Goal: Transaction & Acquisition: Subscribe to service/newsletter

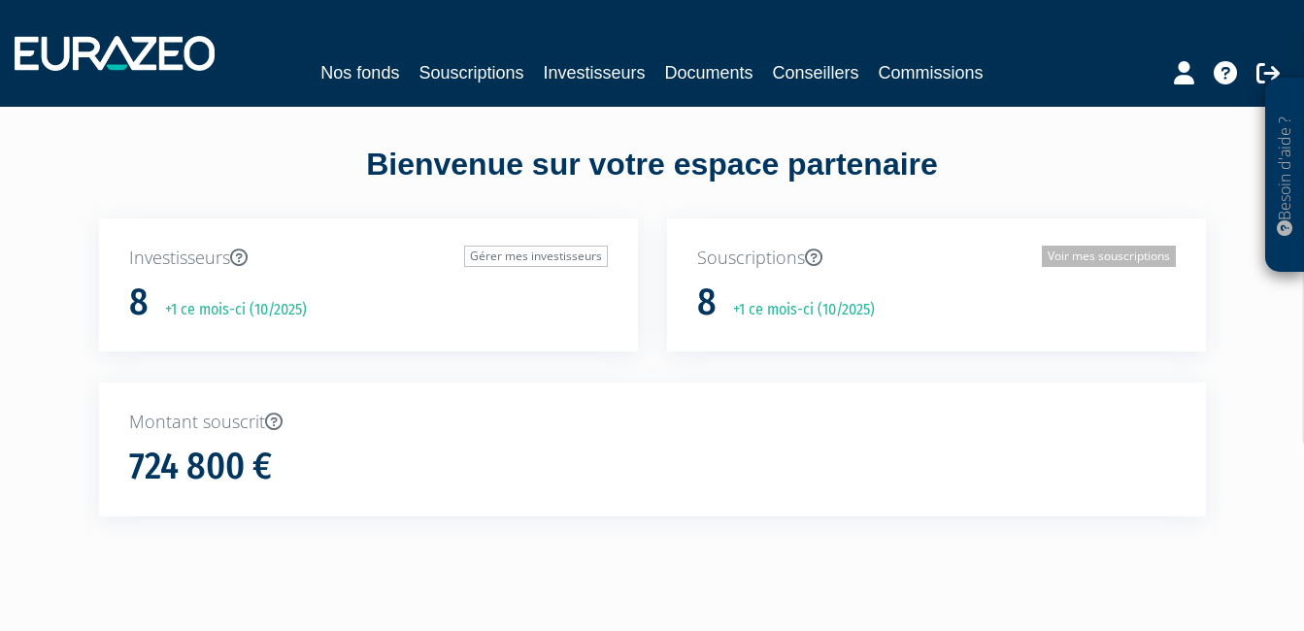
click at [1115, 251] on link "Voir mes souscriptions" at bounding box center [1109, 256] width 134 height 21
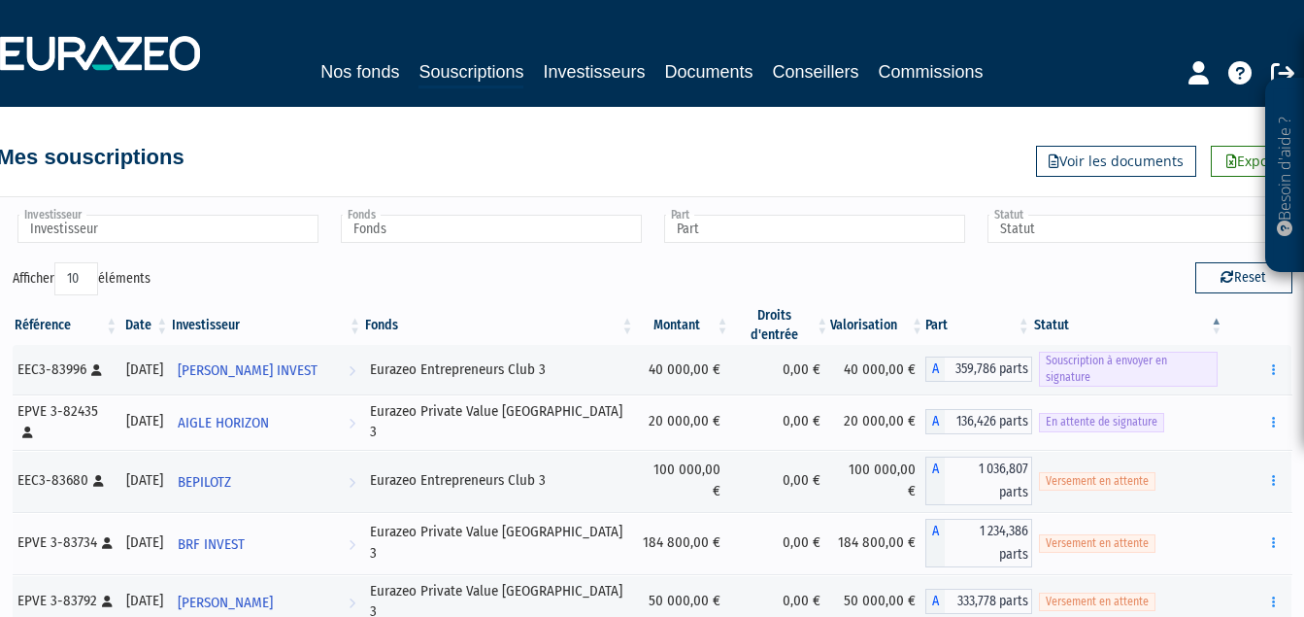
drag, startPoint x: 289, startPoint y: 98, endPoint x: 379, endPoint y: 132, distance: 95.6
click at [382, 143] on div "Besoin d'aide ? × J'ai besoin d'aide Si vous avez une question à propos du fonc…" at bounding box center [652, 474] width 1304 height 948
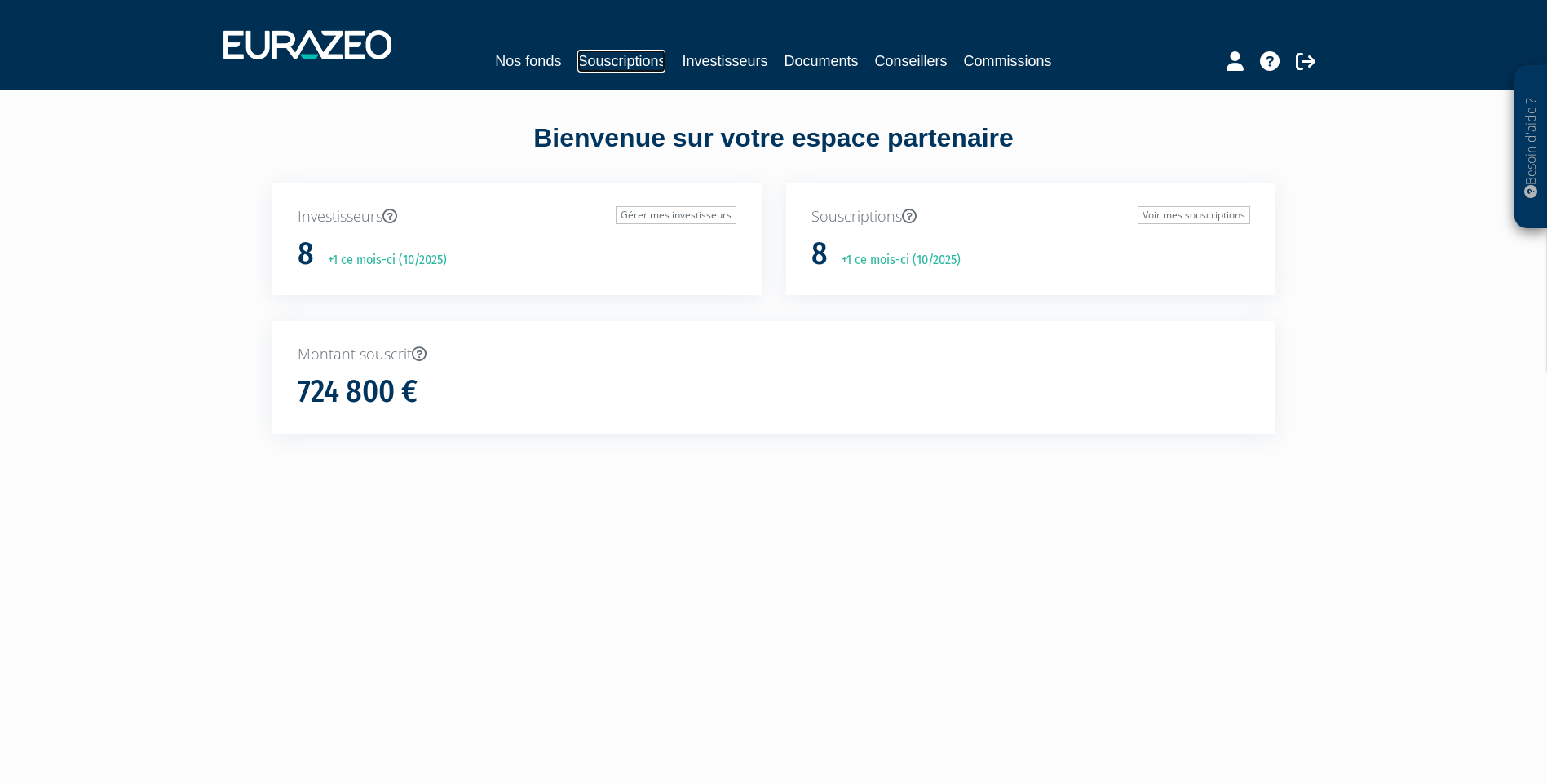
click at [629, 57] on link "Souscriptions" at bounding box center [621, 60] width 88 height 23
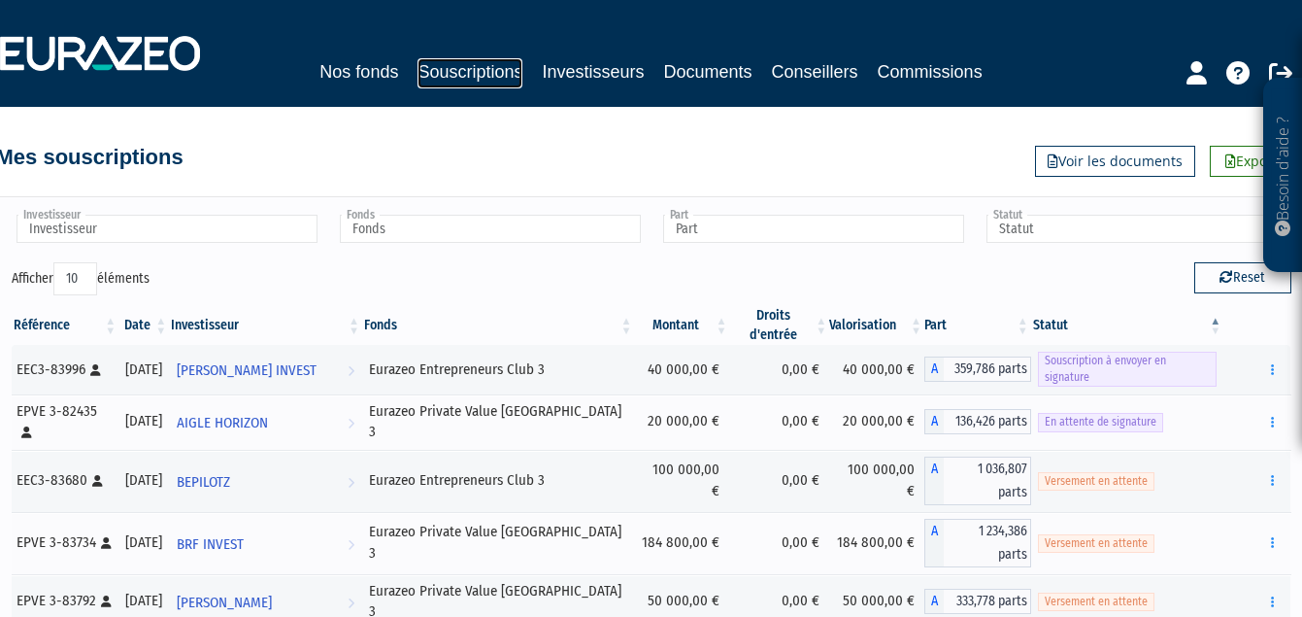
click at [446, 78] on link "Souscriptions" at bounding box center [470, 73] width 105 height 30
click at [345, 76] on link "Nos fonds" at bounding box center [358, 71] width 79 height 27
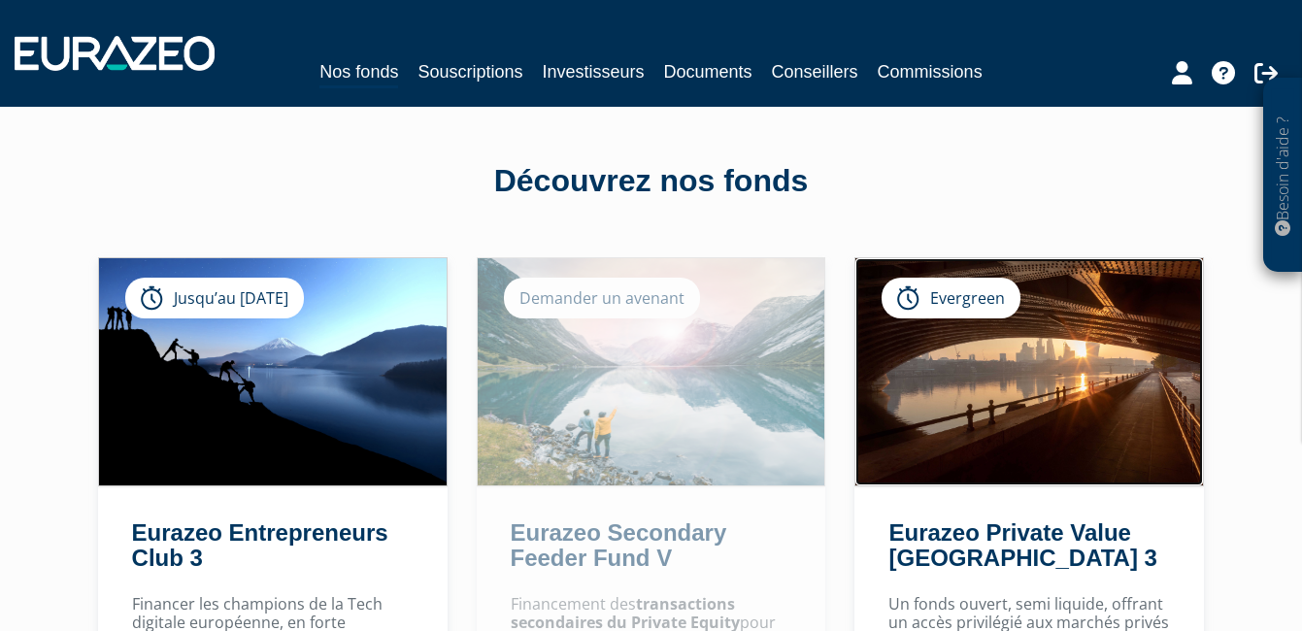
click at [1053, 406] on img at bounding box center [1029, 371] width 348 height 227
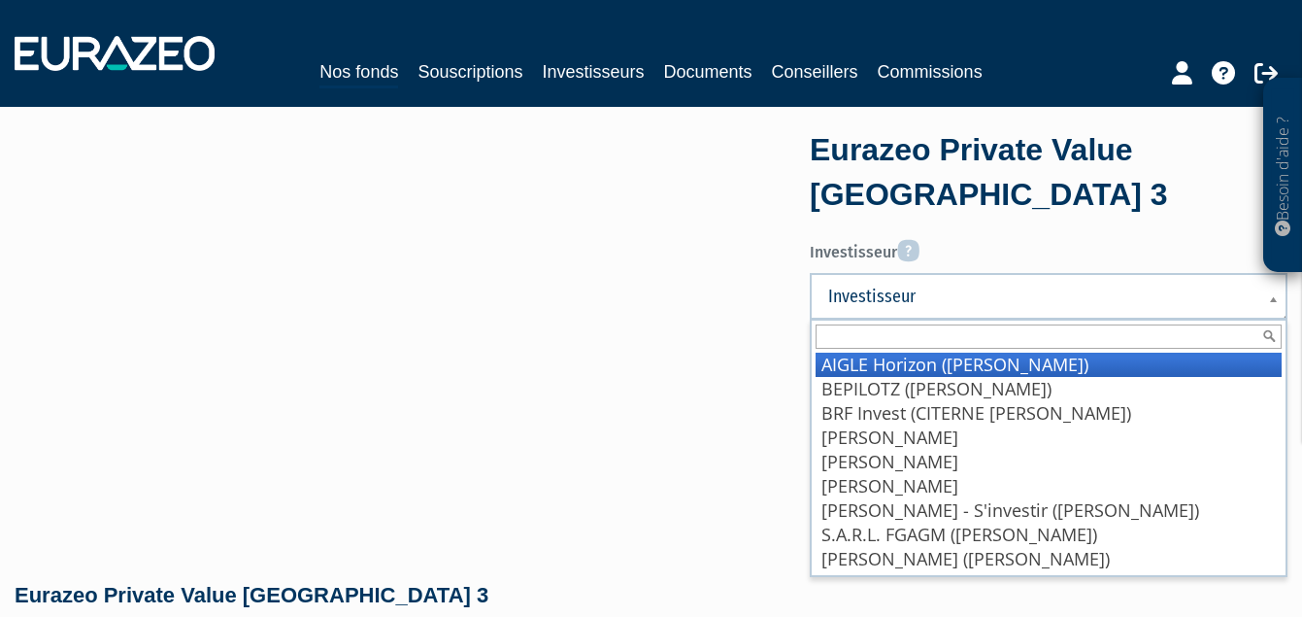
click at [990, 300] on span "Investisseur" at bounding box center [1036, 295] width 416 height 23
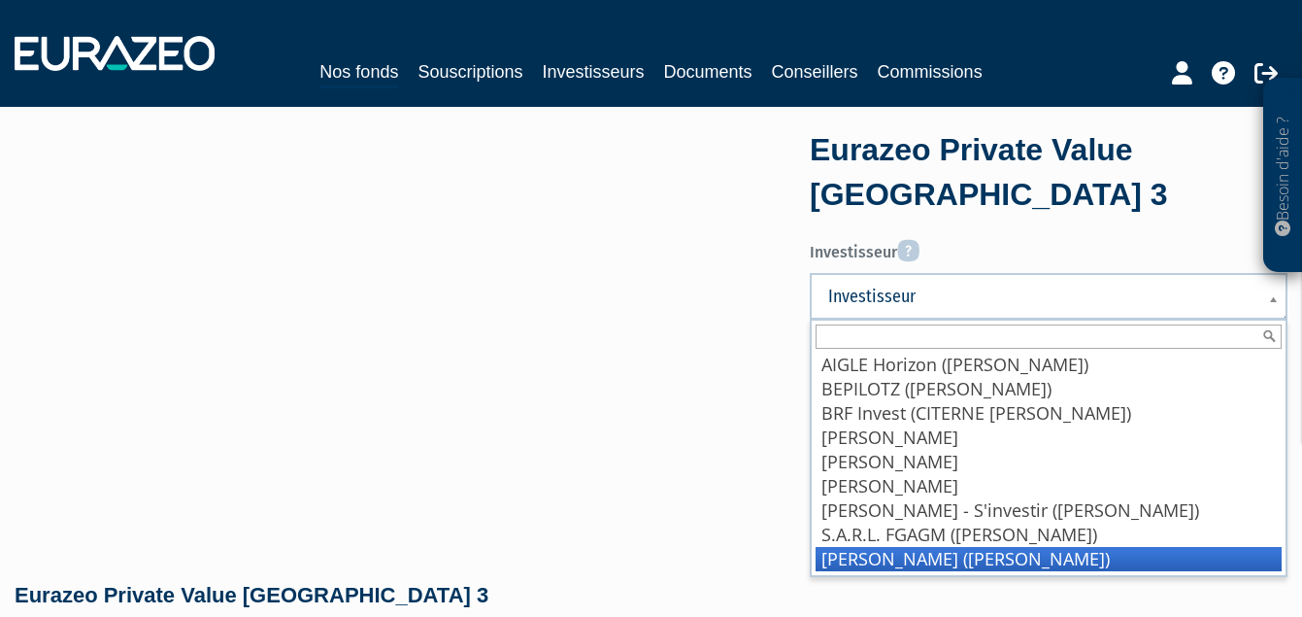
click at [872, 557] on li "Tim Invest (Schmitz Timothé)" at bounding box center [1049, 559] width 466 height 24
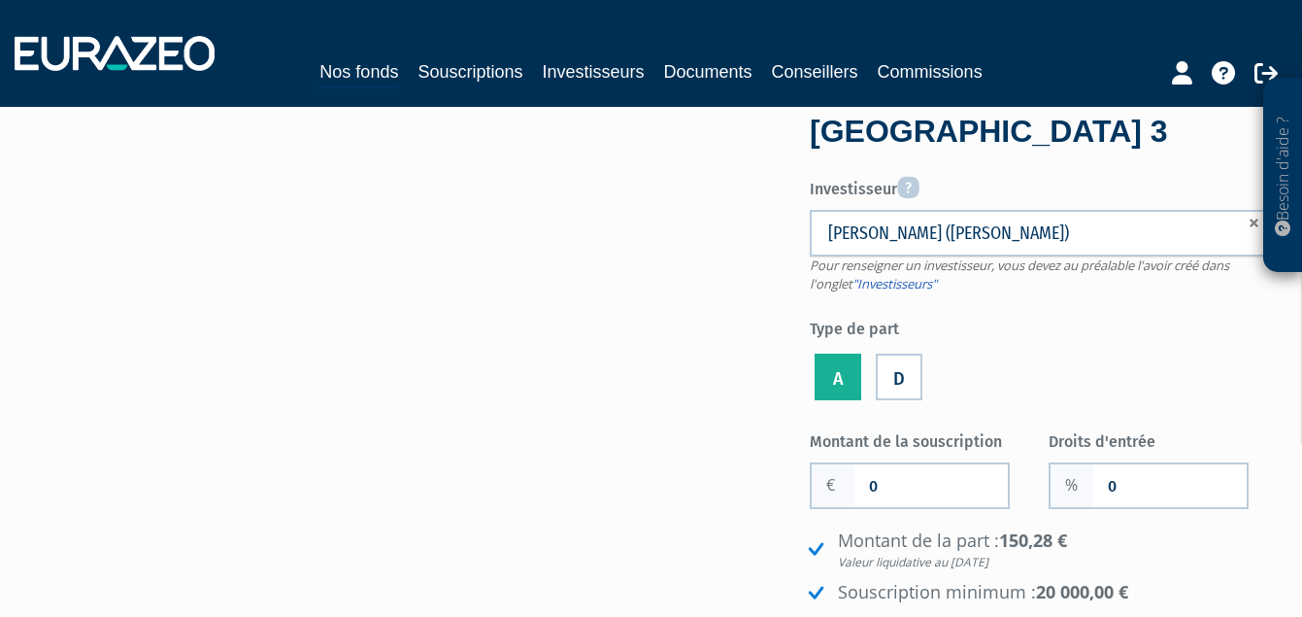
scroll to position [97, 0]
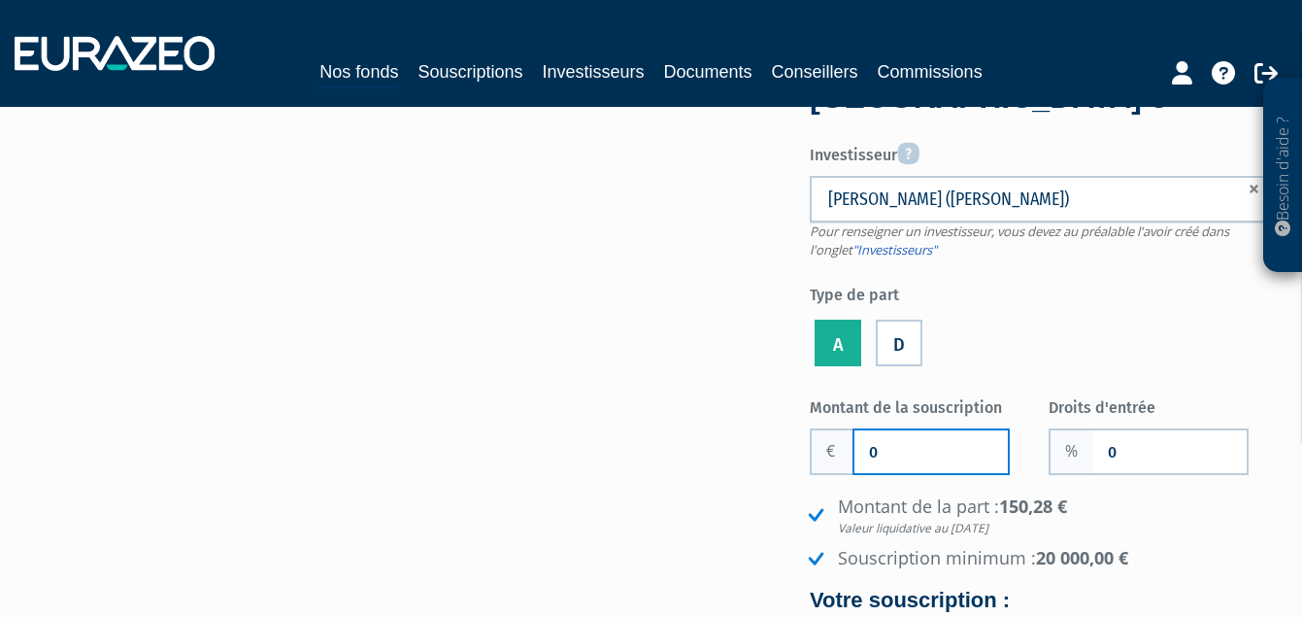
click at [872, 452] on input "0" at bounding box center [930, 451] width 153 height 43
type input "35 000"
click at [1054, 346] on ul "A D" at bounding box center [1049, 343] width 478 height 55
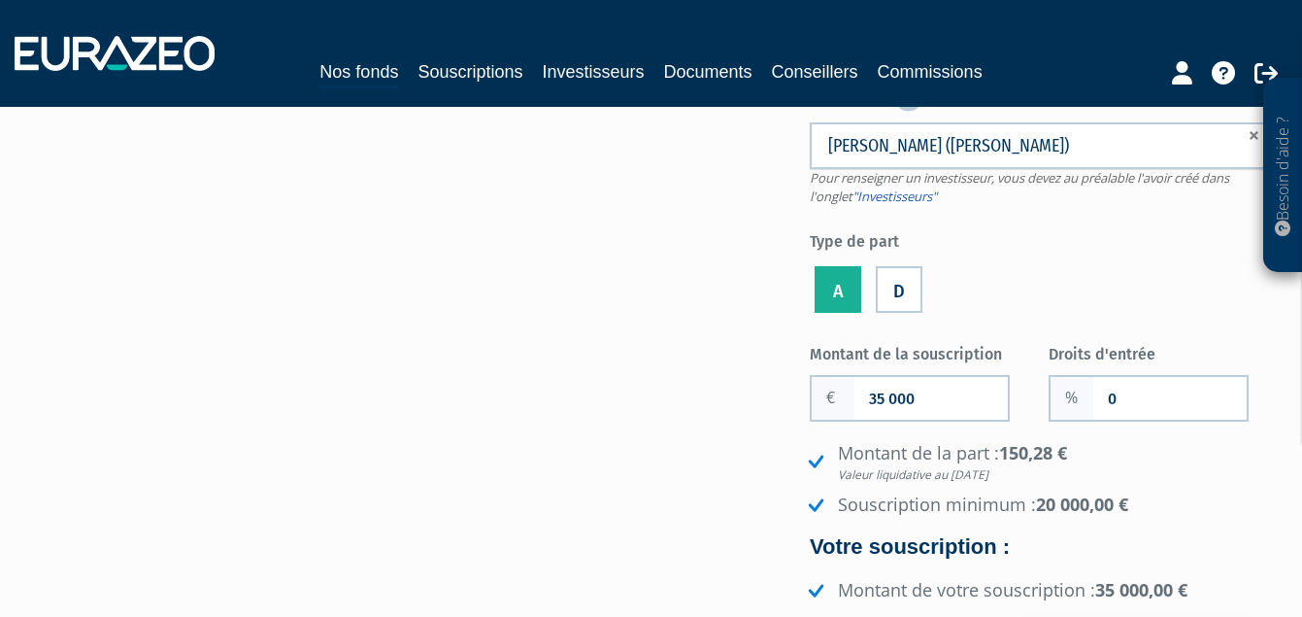
scroll to position [194, 0]
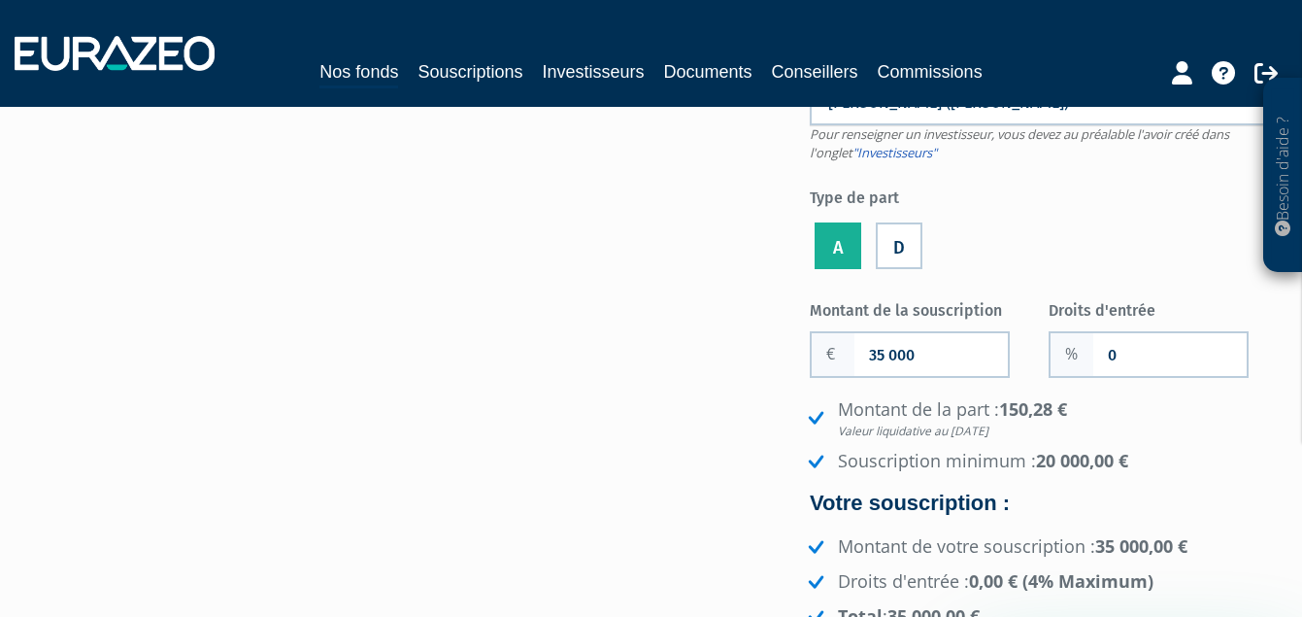
click at [909, 245] on label "D" at bounding box center [899, 245] width 47 height 47
click at [0, 0] on input "D" at bounding box center [0, 0] width 0 height 0
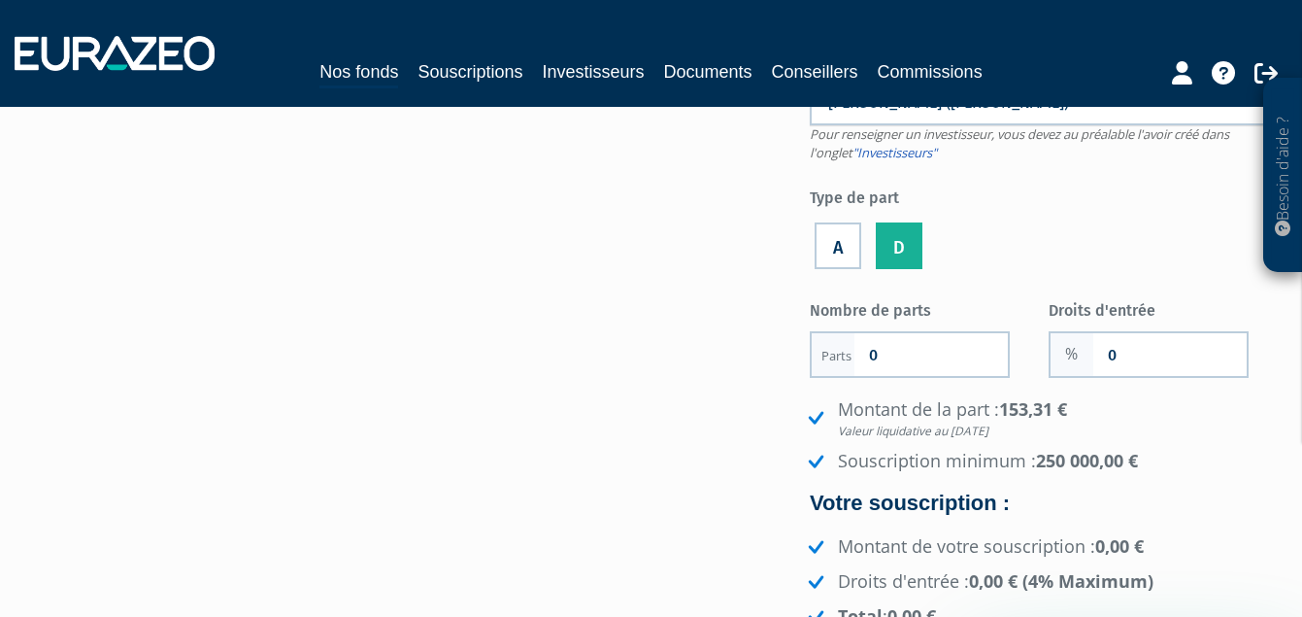
click at [837, 251] on label "A" at bounding box center [838, 245] width 47 height 47
click at [0, 0] on input "A" at bounding box center [0, 0] width 0 height 0
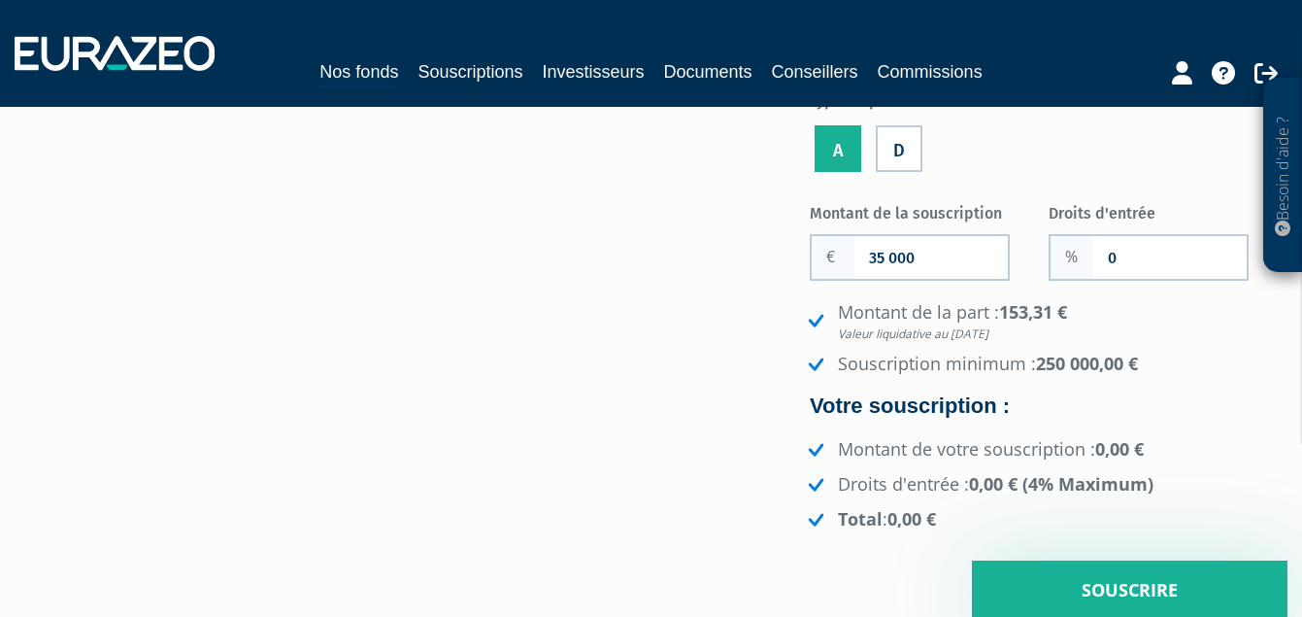
scroll to position [388, 0]
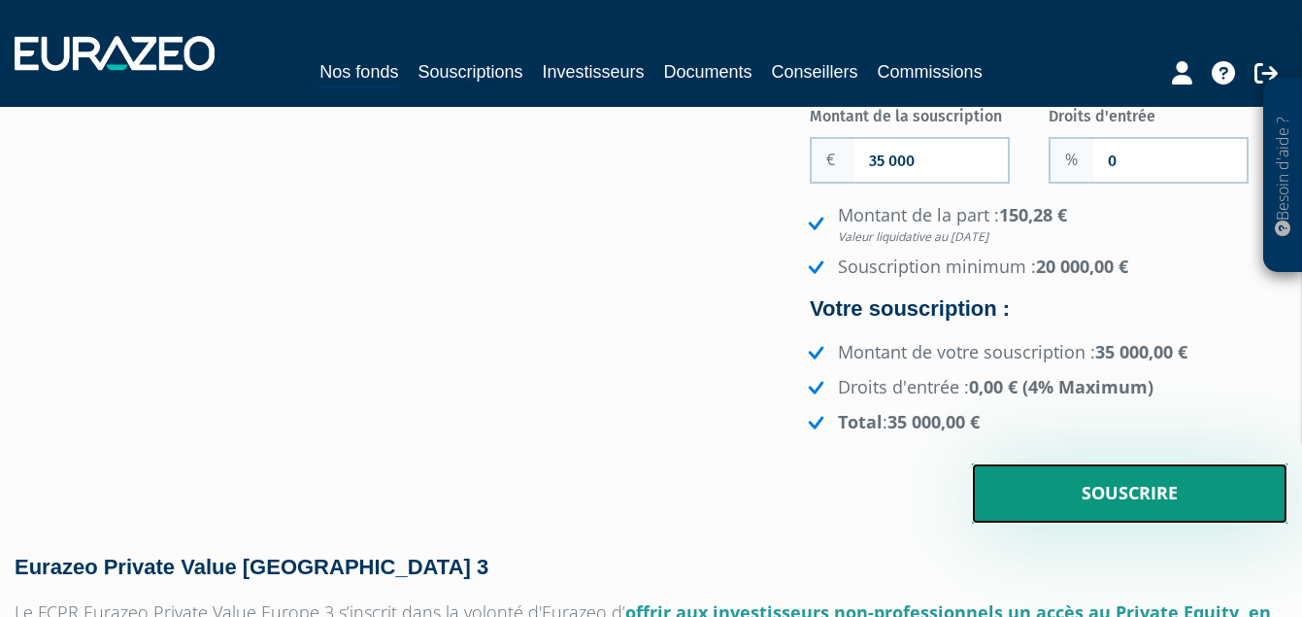
click at [1170, 487] on input "Souscrire" at bounding box center [1130, 493] width 316 height 60
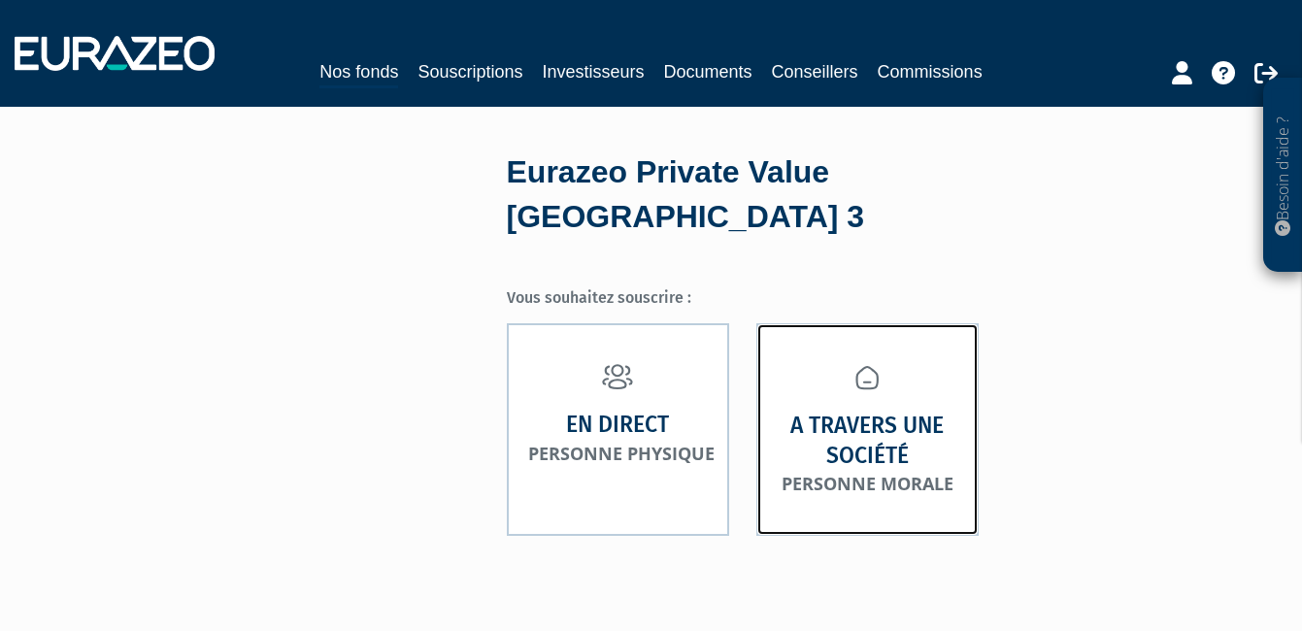
click at [887, 411] on strong "A travers une société" at bounding box center [868, 440] width 180 height 59
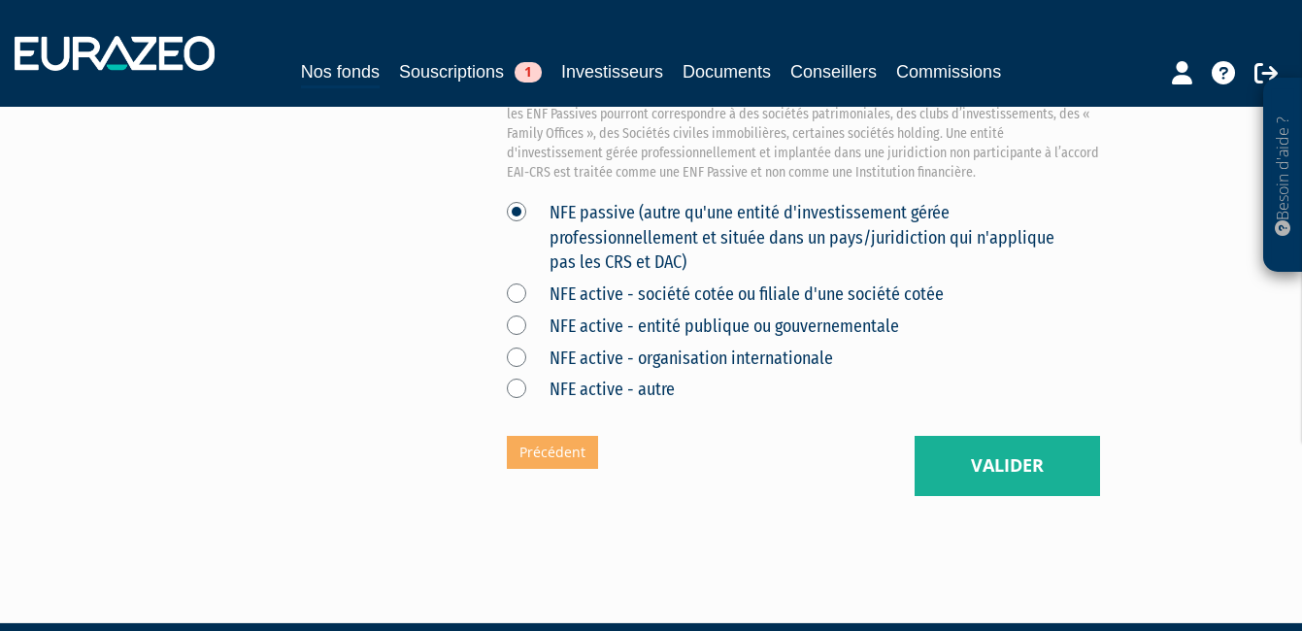
scroll to position [879, 0]
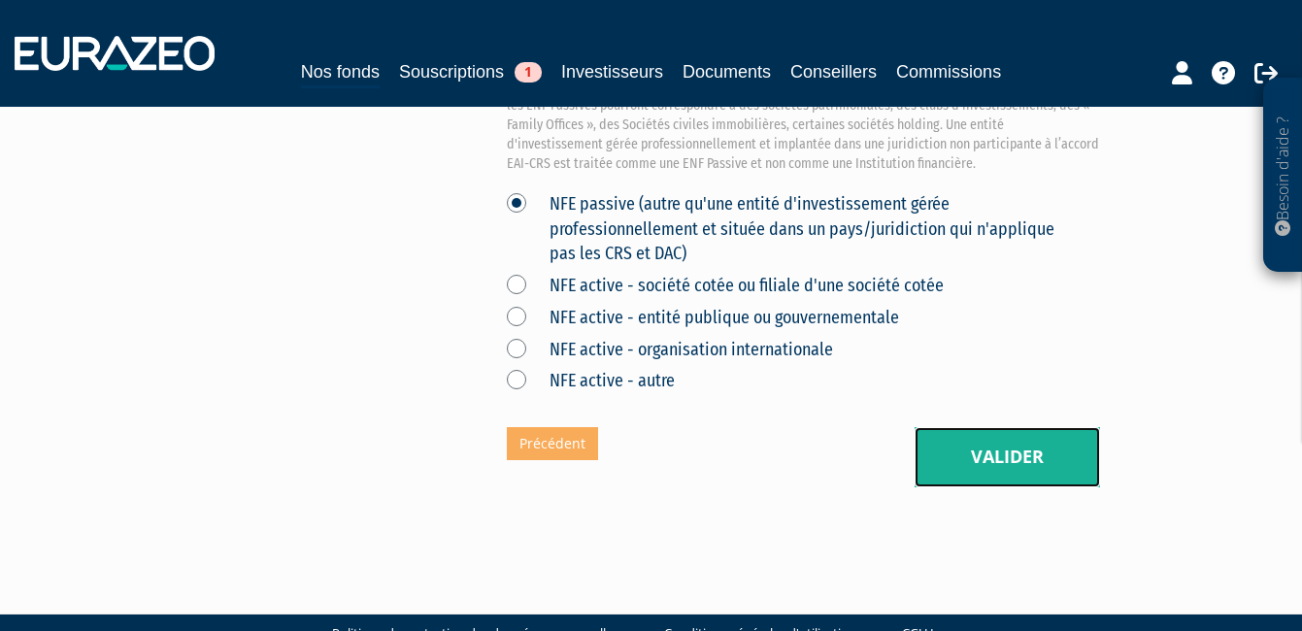
click at [1040, 427] on button "Valider" at bounding box center [1007, 457] width 185 height 60
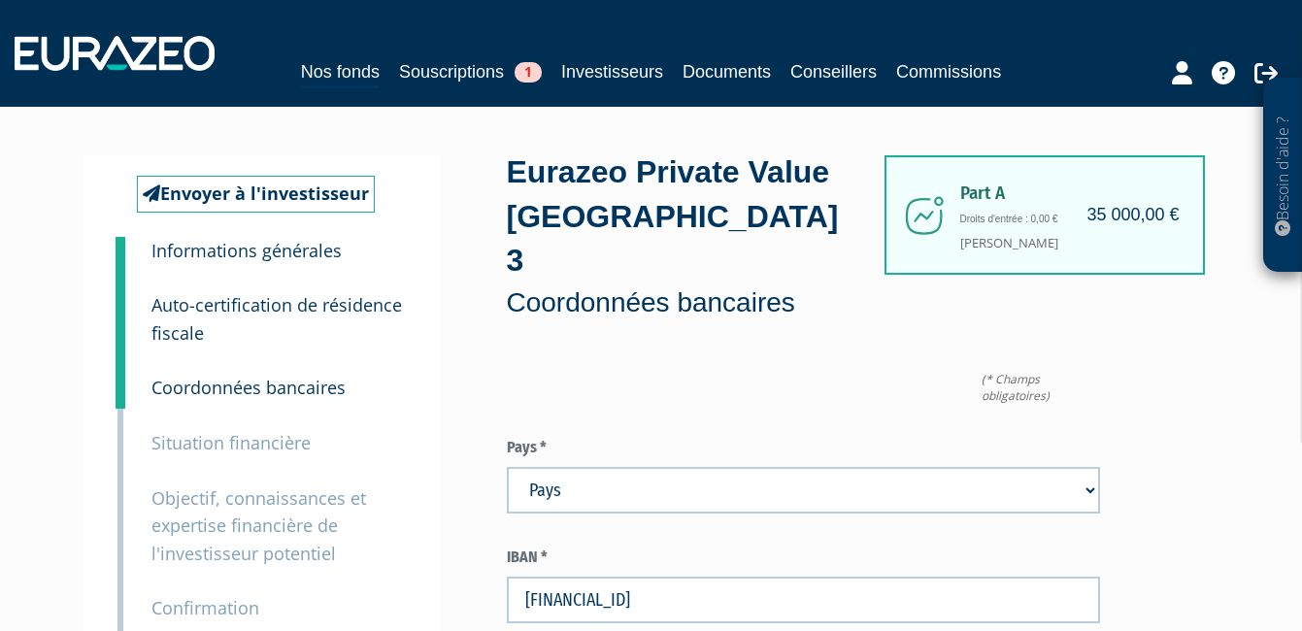
click at [964, 467] on select "Pays [GEOGRAPHIC_DATA] [GEOGRAPHIC_DATA] [GEOGRAPHIC_DATA] [GEOGRAPHIC_DATA] [G…" at bounding box center [804, 490] width 594 height 47
select select "75"
click at [507, 467] on select "Pays [GEOGRAPHIC_DATA] [GEOGRAPHIC_DATA] [GEOGRAPHIC_DATA] [GEOGRAPHIC_DATA] [G…" at bounding box center [804, 490] width 594 height 47
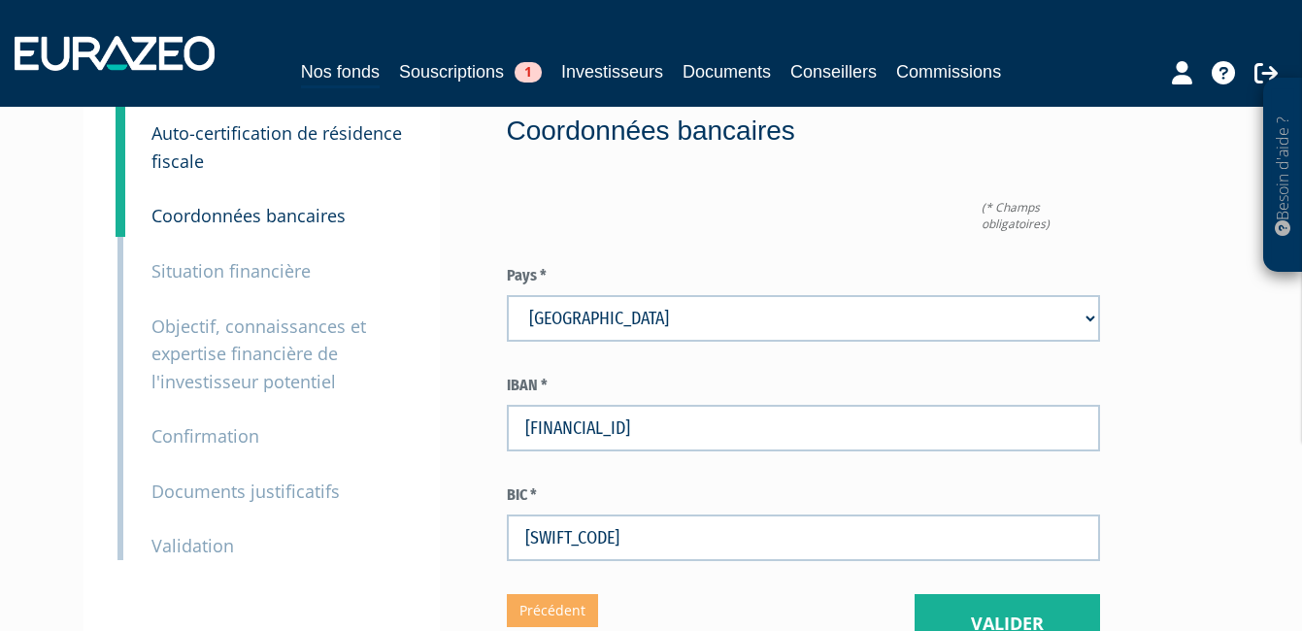
scroll to position [194, 0]
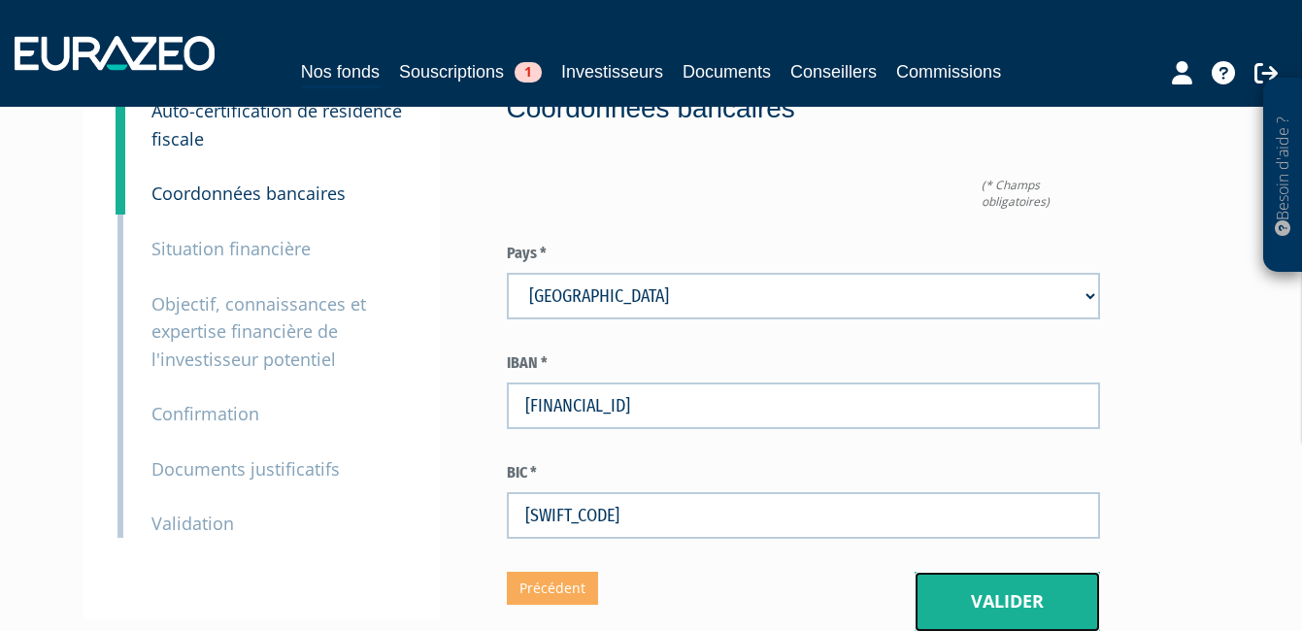
click at [1048, 572] on button "Valider" at bounding box center [1007, 602] width 185 height 60
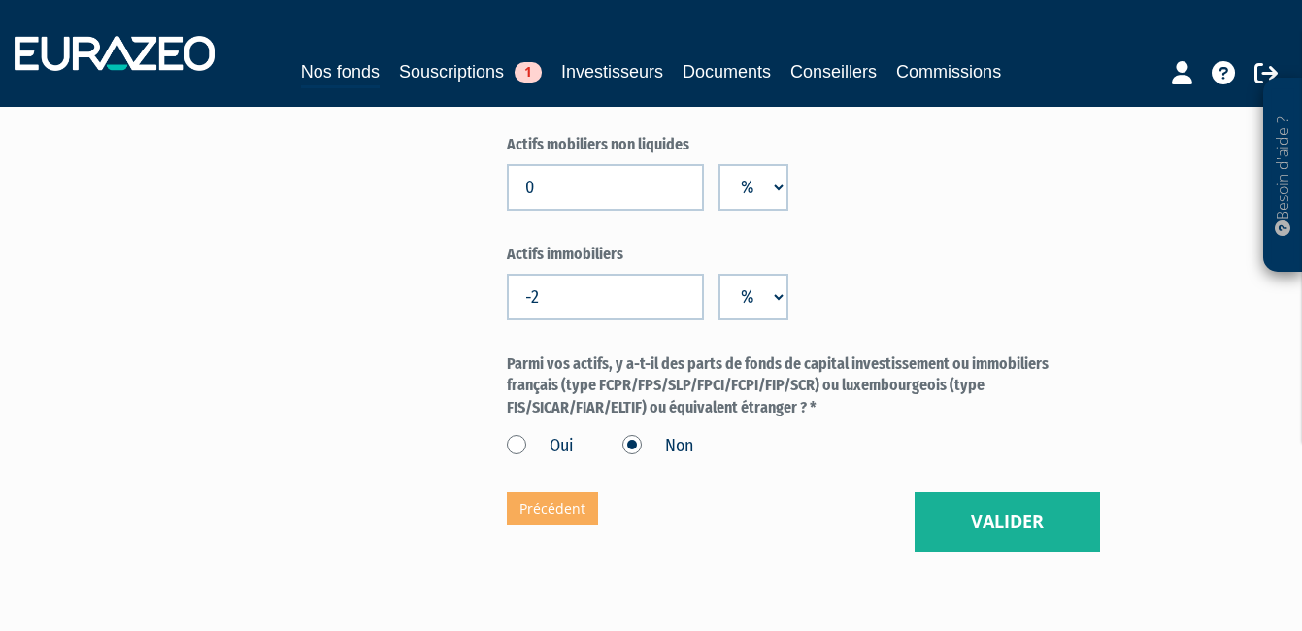
scroll to position [1651, 0]
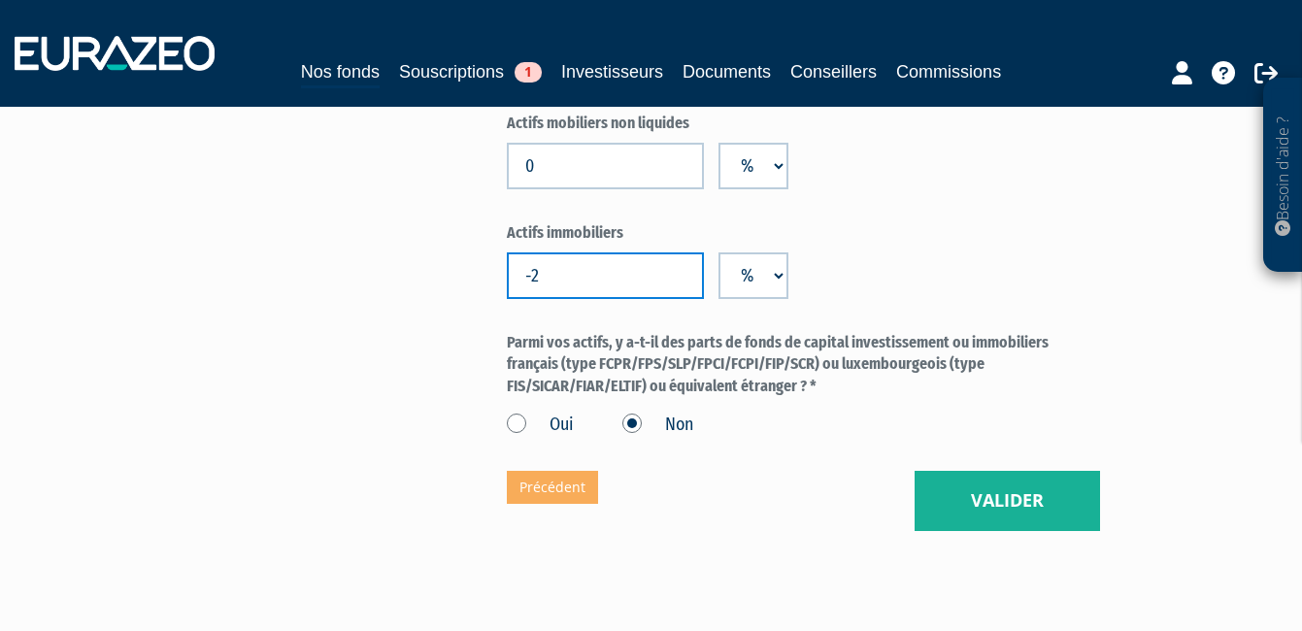
drag, startPoint x: 540, startPoint y: 253, endPoint x: 502, endPoint y: 252, distance: 37.9
type input "0"
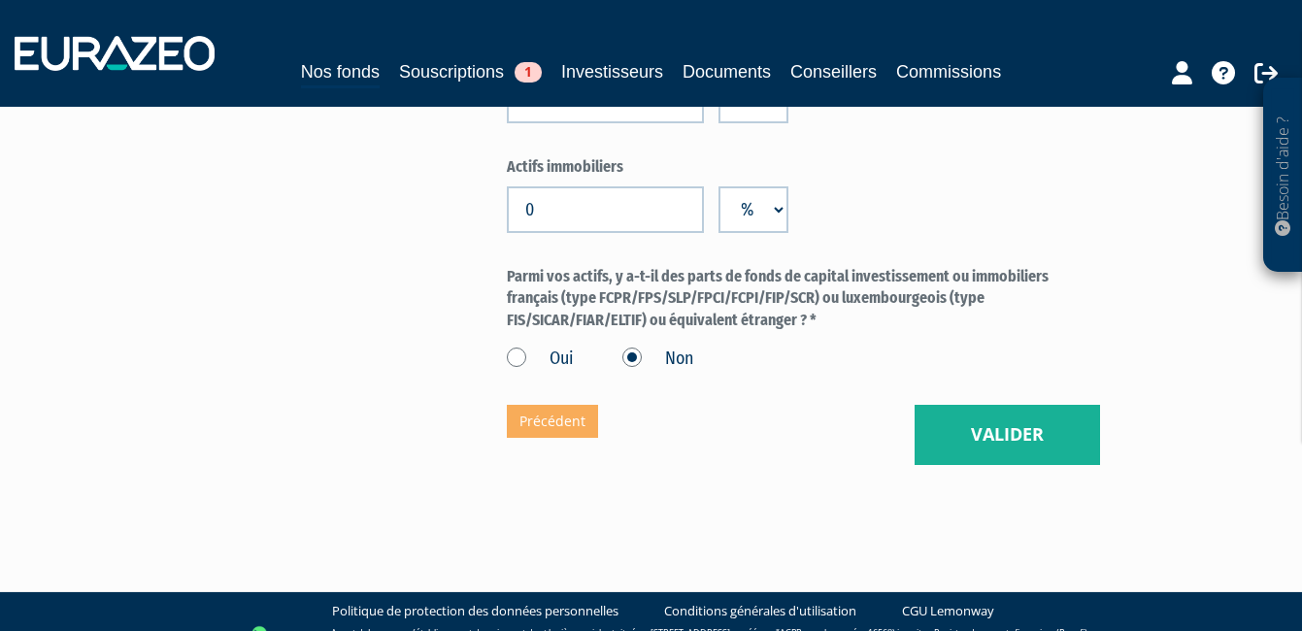
scroll to position [1718, 0]
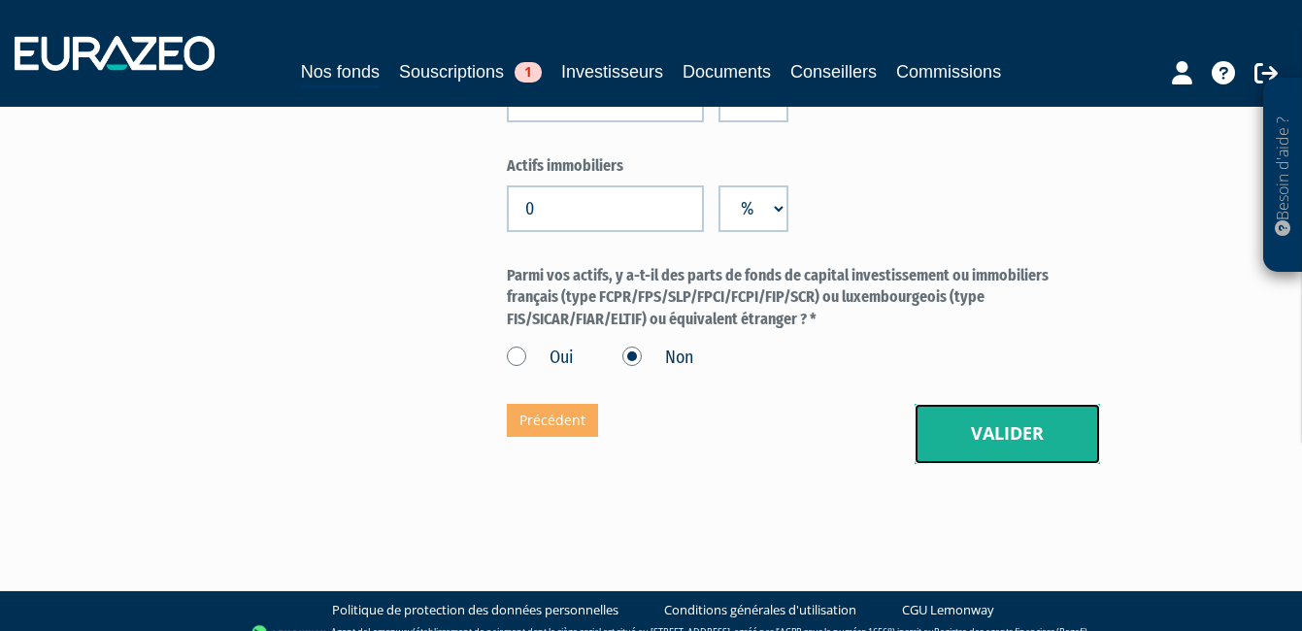
click at [978, 430] on button "Valider" at bounding box center [1007, 434] width 185 height 60
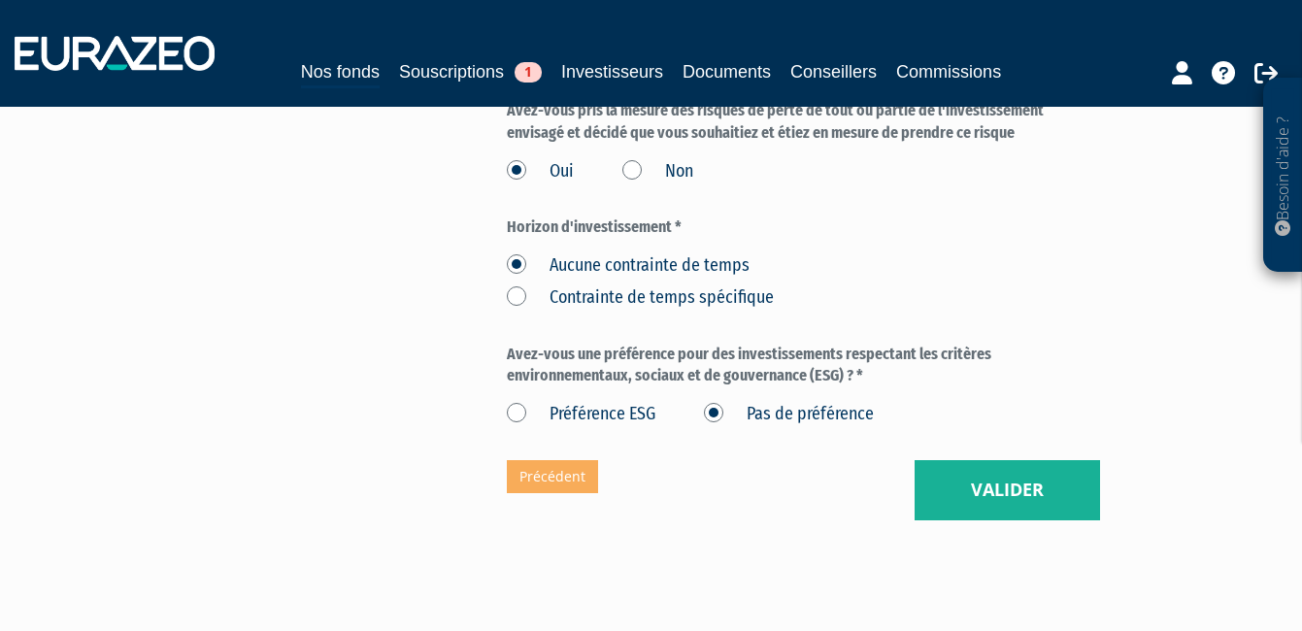
scroll to position [2995, 0]
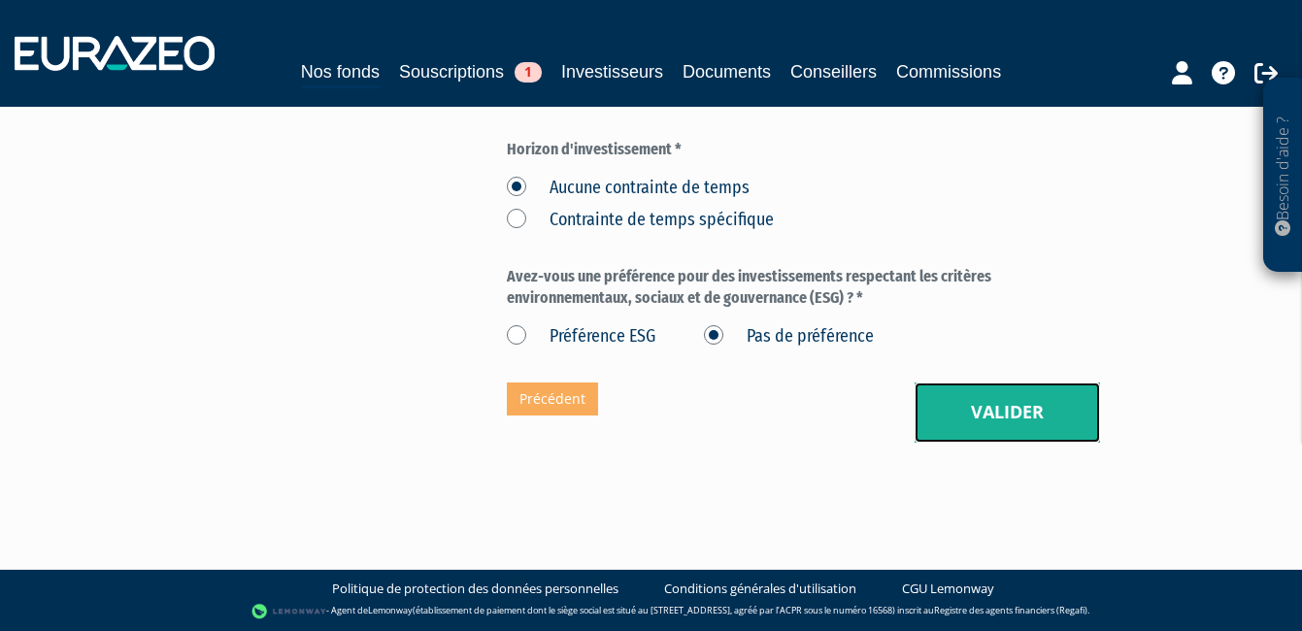
click at [1010, 416] on button "Valider" at bounding box center [1007, 413] width 185 height 60
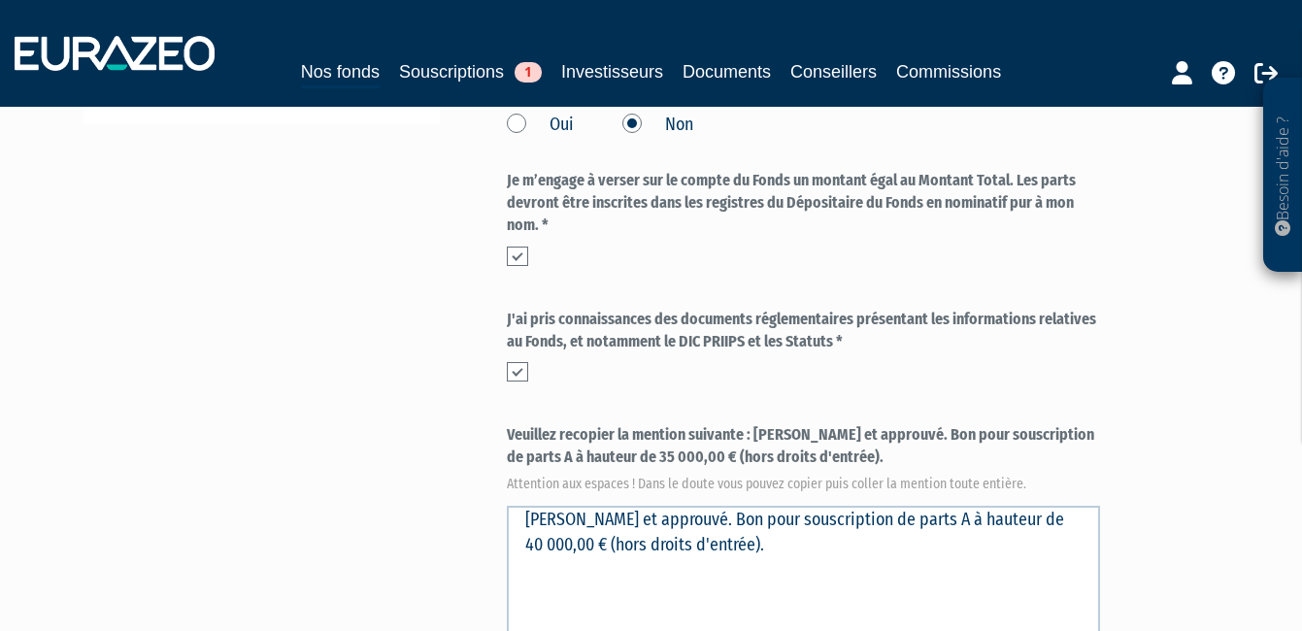
scroll to position [680, 0]
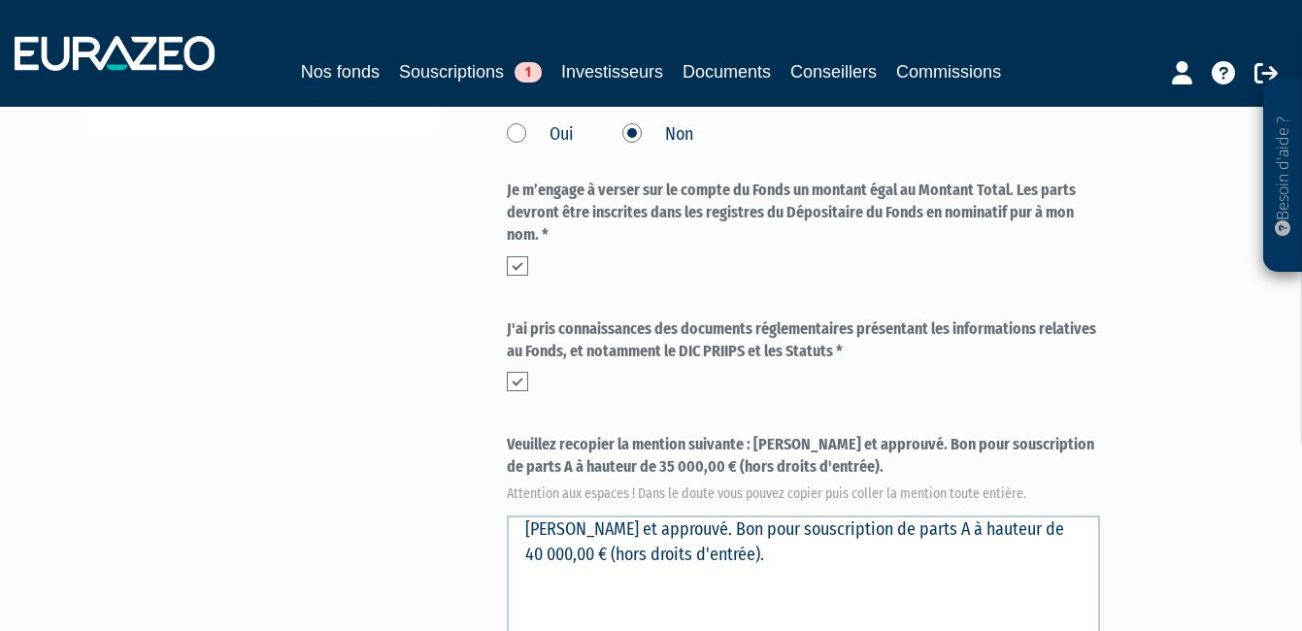
click at [756, 434] on label "Veuillez recopier la mention suivante : Lu et approuvé. Bon pour souscription d…" at bounding box center [804, 466] width 594 height 64
drag, startPoint x: 756, startPoint y: 401, endPoint x: 798, endPoint y: 423, distance: 47.3
click at [798, 434] on label "Veuillez recopier la mention suivante : Lu et approuvé. Bon pour souscription d…" at bounding box center [804, 466] width 594 height 64
copy label "Lu et approuvé. Bon pour souscription de parts A à hauteur de 35 000,00 € (hors…"
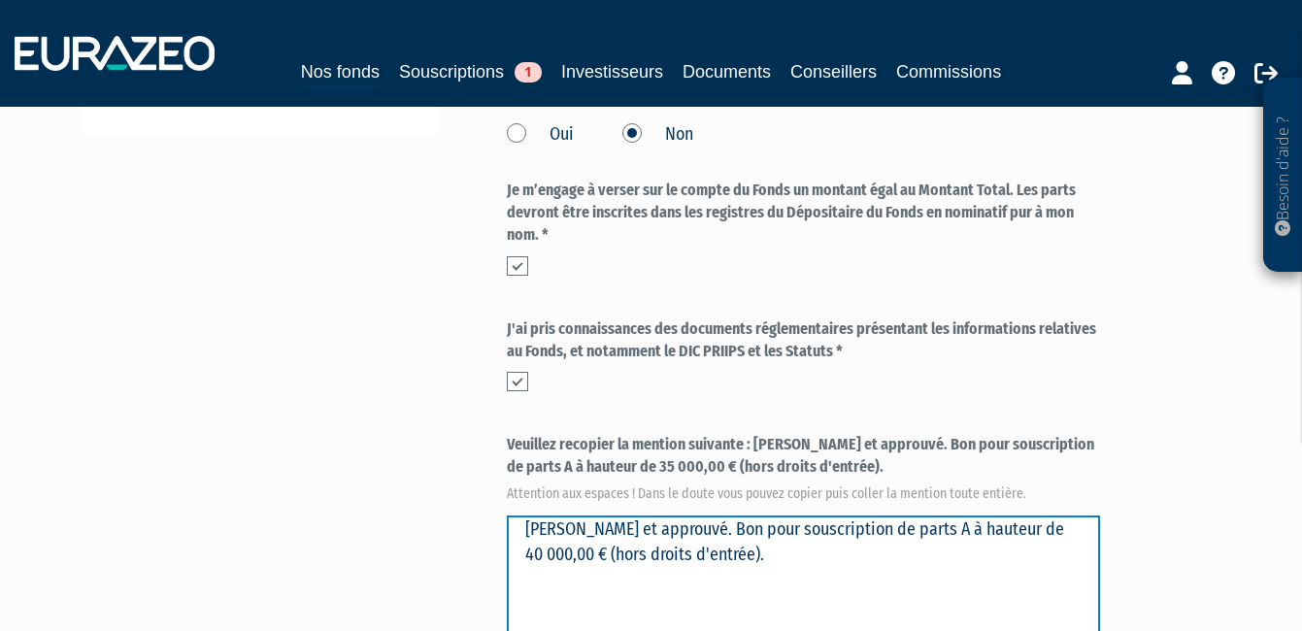
drag, startPoint x: 1021, startPoint y: 502, endPoint x: 855, endPoint y: 474, distance: 167.5
click at [855, 516] on textarea "Lu et approuvé. Bon pour souscription de parts A à hauteur de 40 000,00 € (hors…" at bounding box center [804, 584] width 594 height 136
paste textarea "Lu et approuvé. Bon pour souscription de parts A à hauteur de 35 000,00 € (hors…"
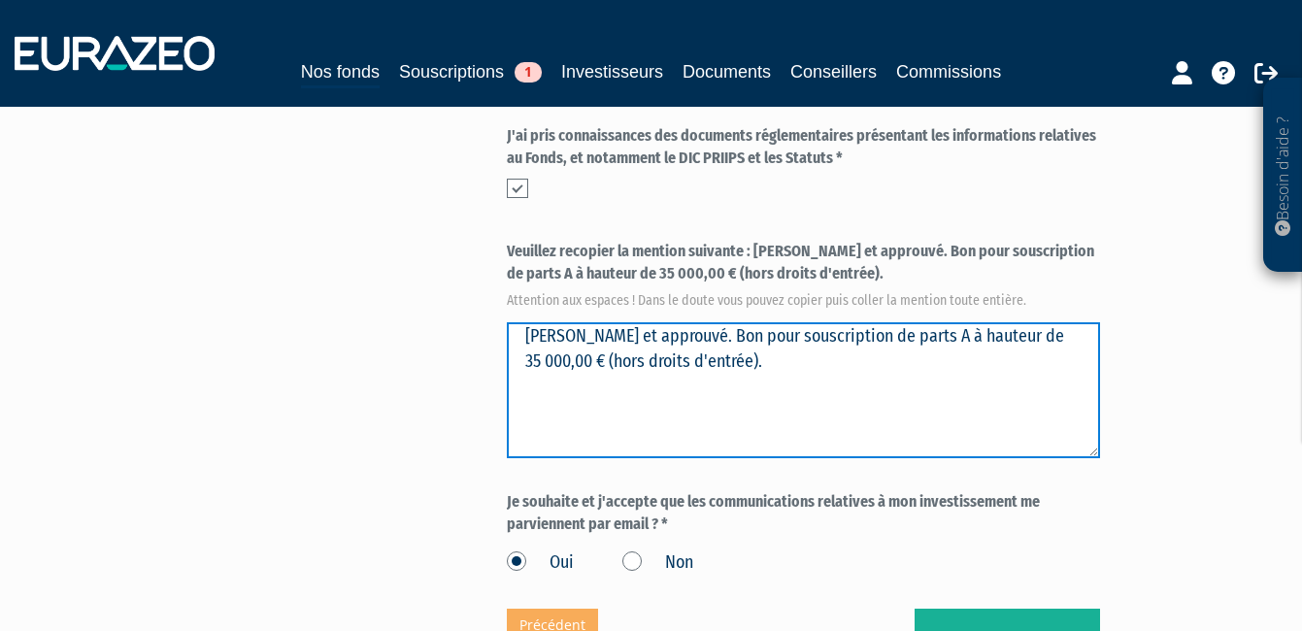
scroll to position [874, 0]
type textarea "Lu et approuvé. Bon pour souscription de parts A à hauteur de 35 000,00 € (hors…"
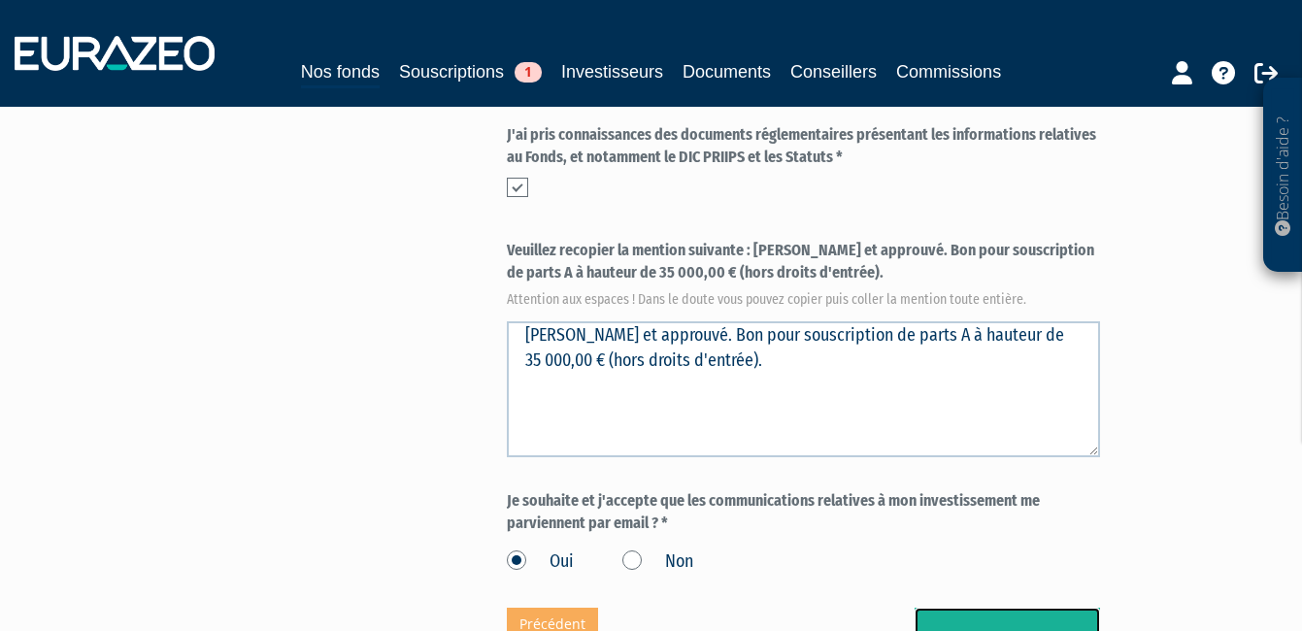
click at [979, 608] on button "Valider" at bounding box center [1007, 638] width 185 height 60
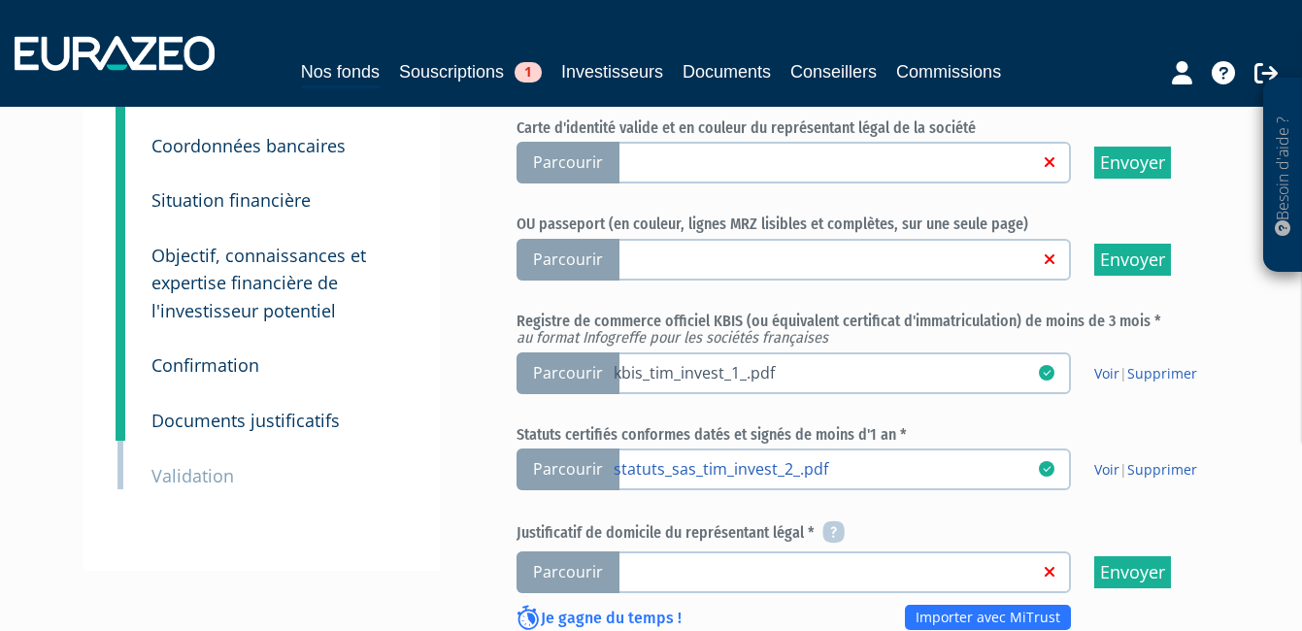
scroll to position [97, 0]
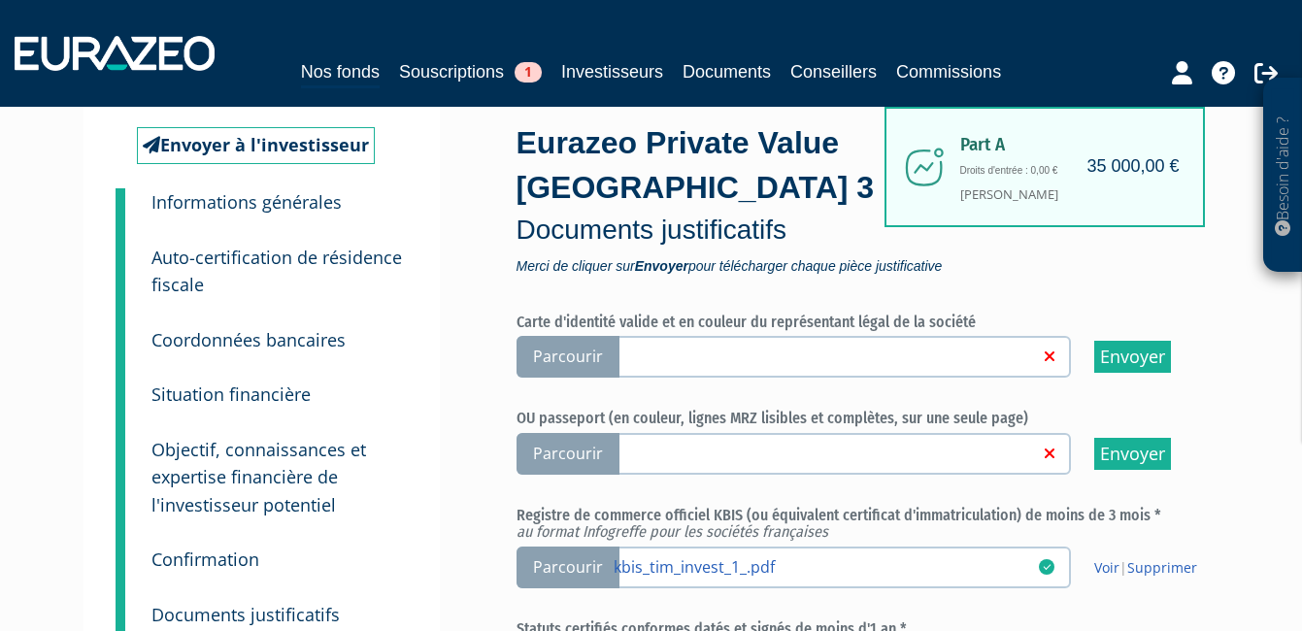
click at [649, 355] on link at bounding box center [836, 355] width 444 height 19
click at [0, 0] on input "Parcourir" at bounding box center [0, 0] width 0 height 0
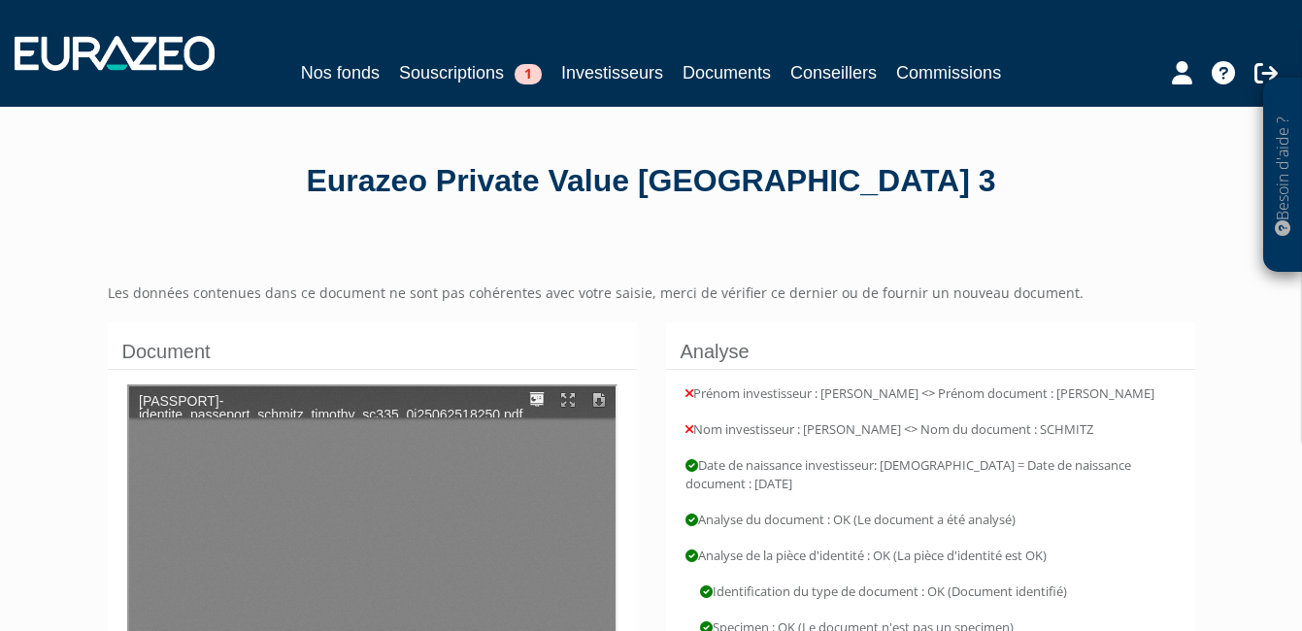
type input "1"
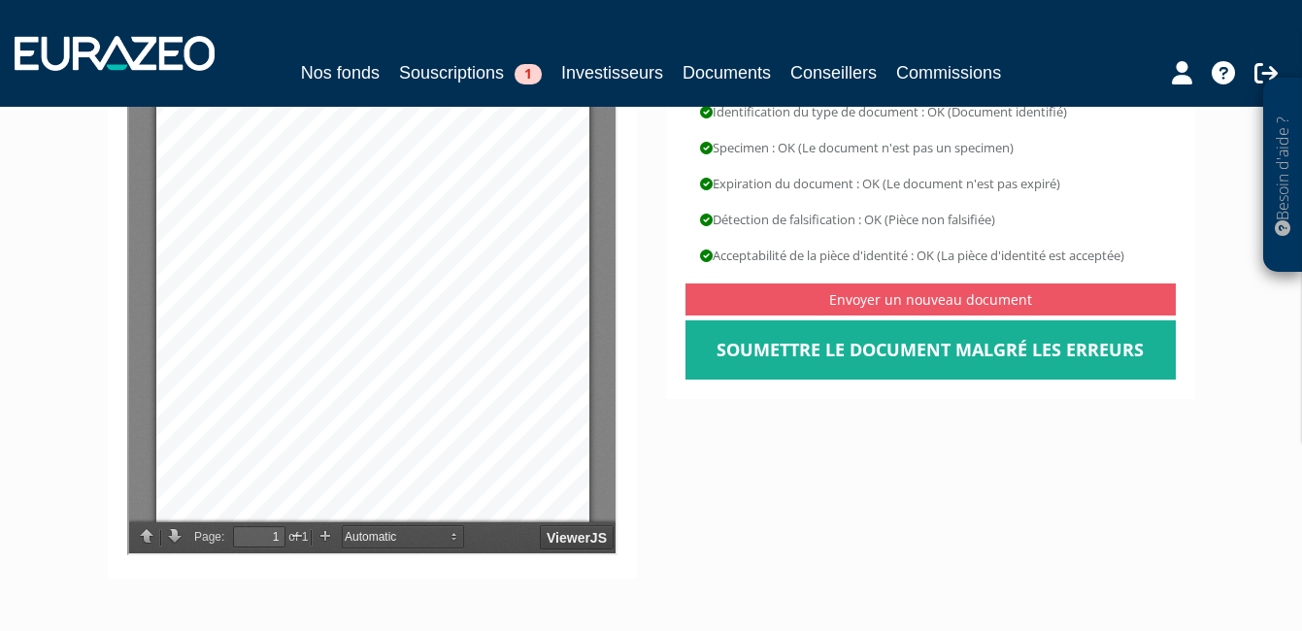
scroll to position [485, 0]
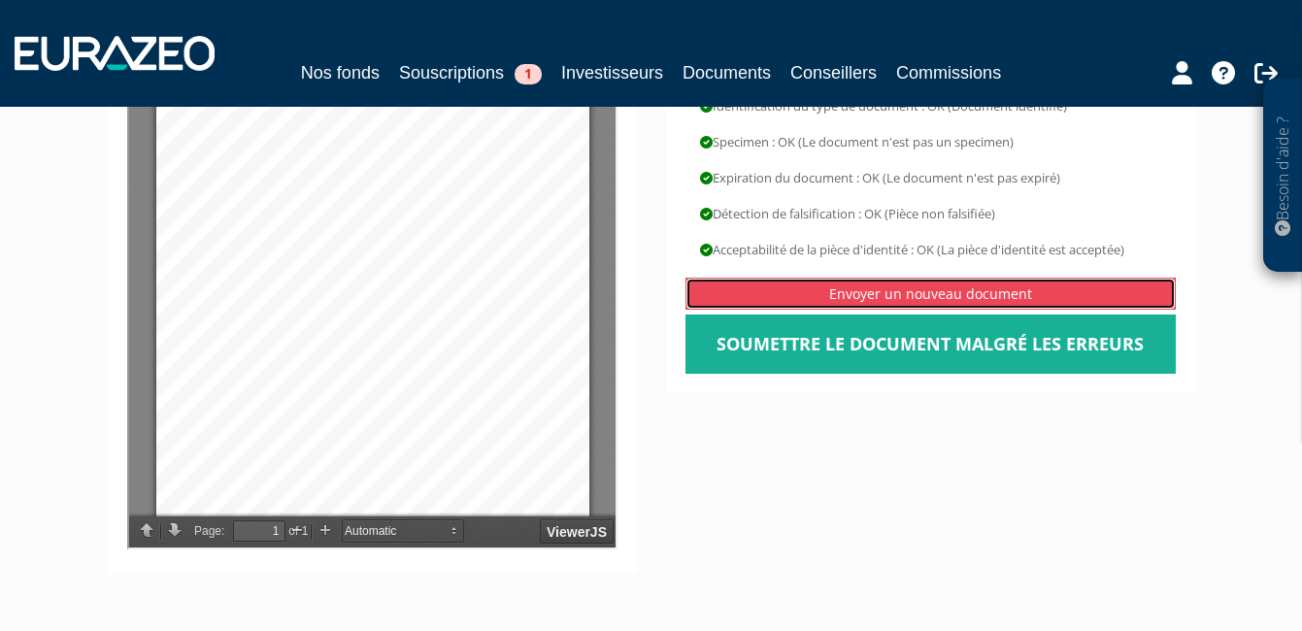
click at [926, 291] on link "Envoyer un nouveau document" at bounding box center [931, 294] width 490 height 32
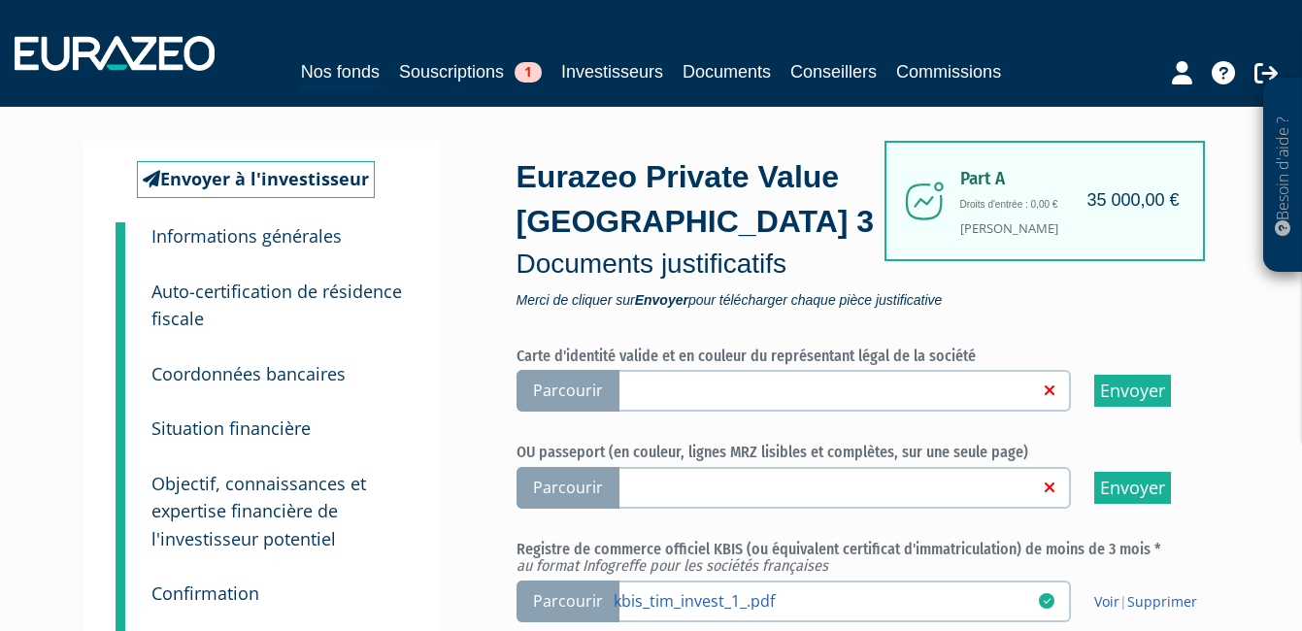
scroll to position [97, 0]
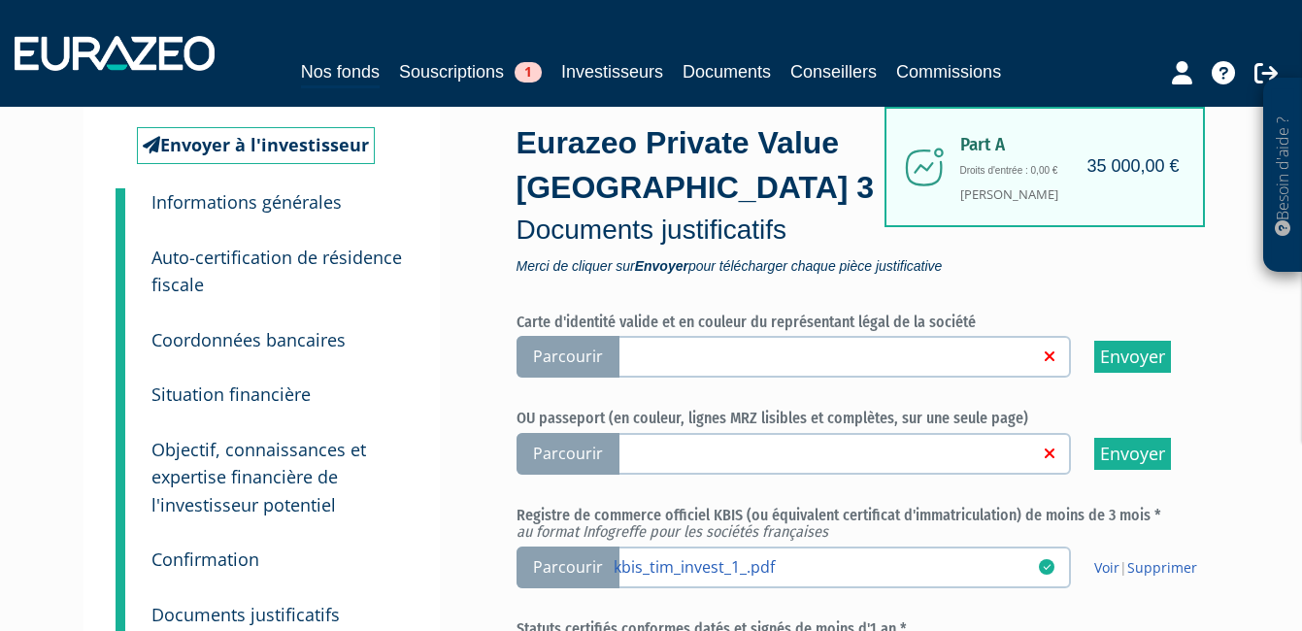
click at [812, 437] on label "Parcourir" at bounding box center [794, 454] width 554 height 42
click at [0, 0] on input "Parcourir" at bounding box center [0, 0] width 0 height 0
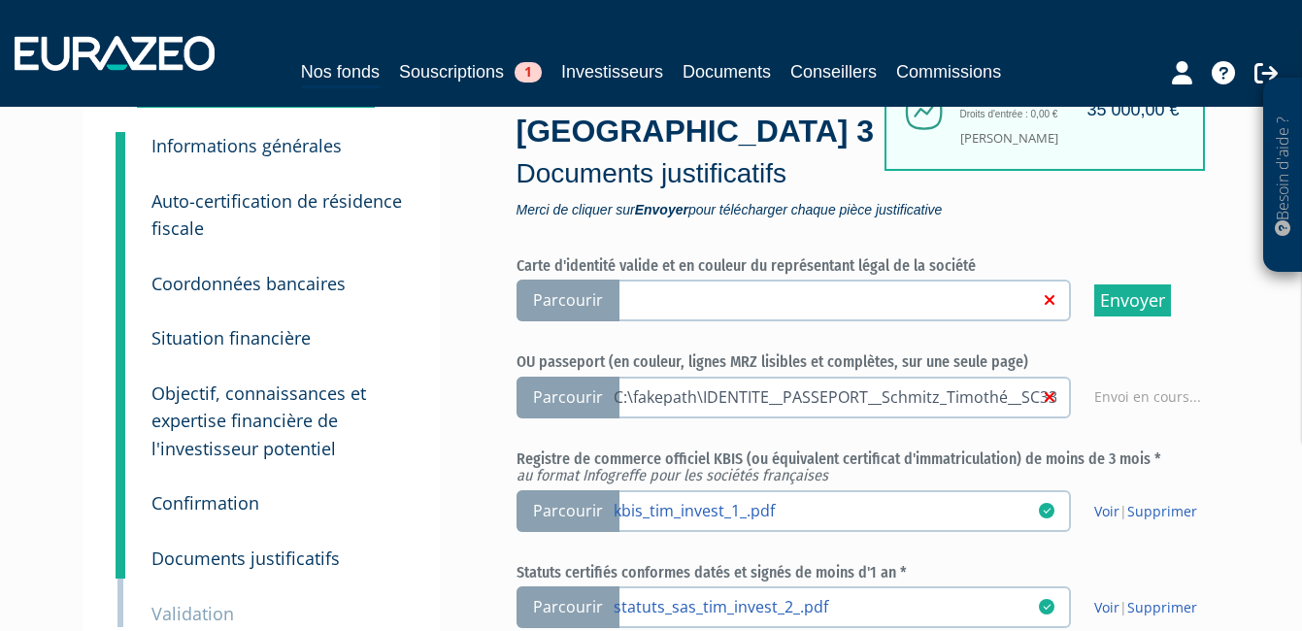
scroll to position [194, 0]
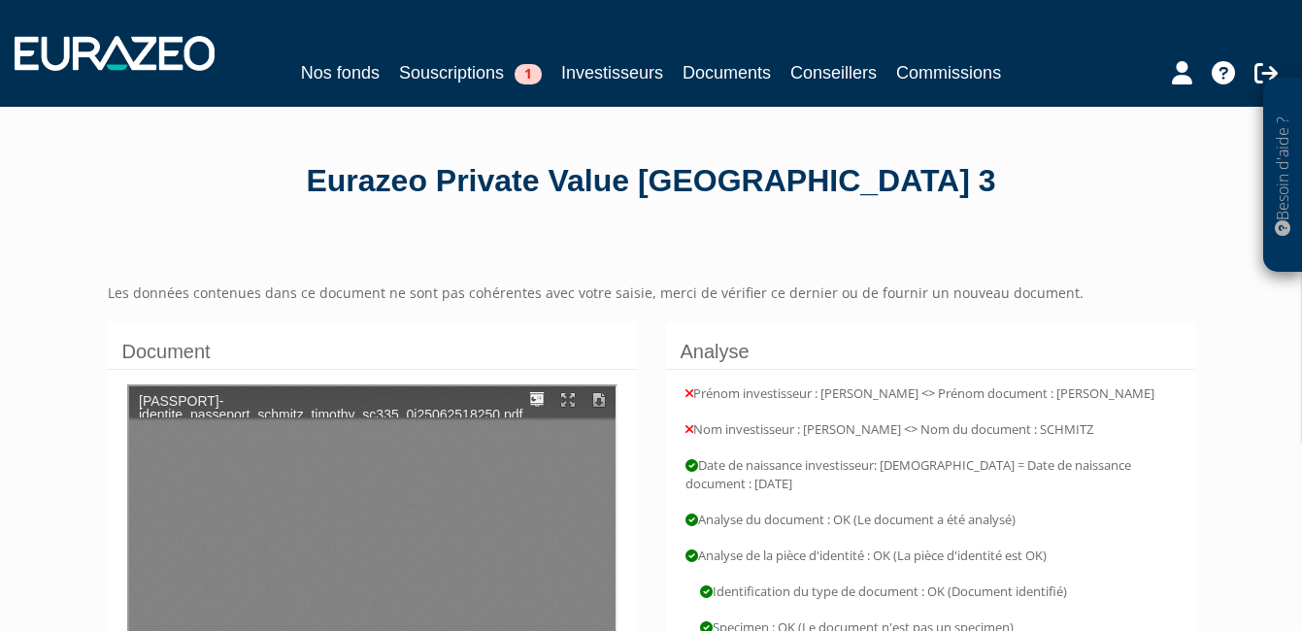
type input "1"
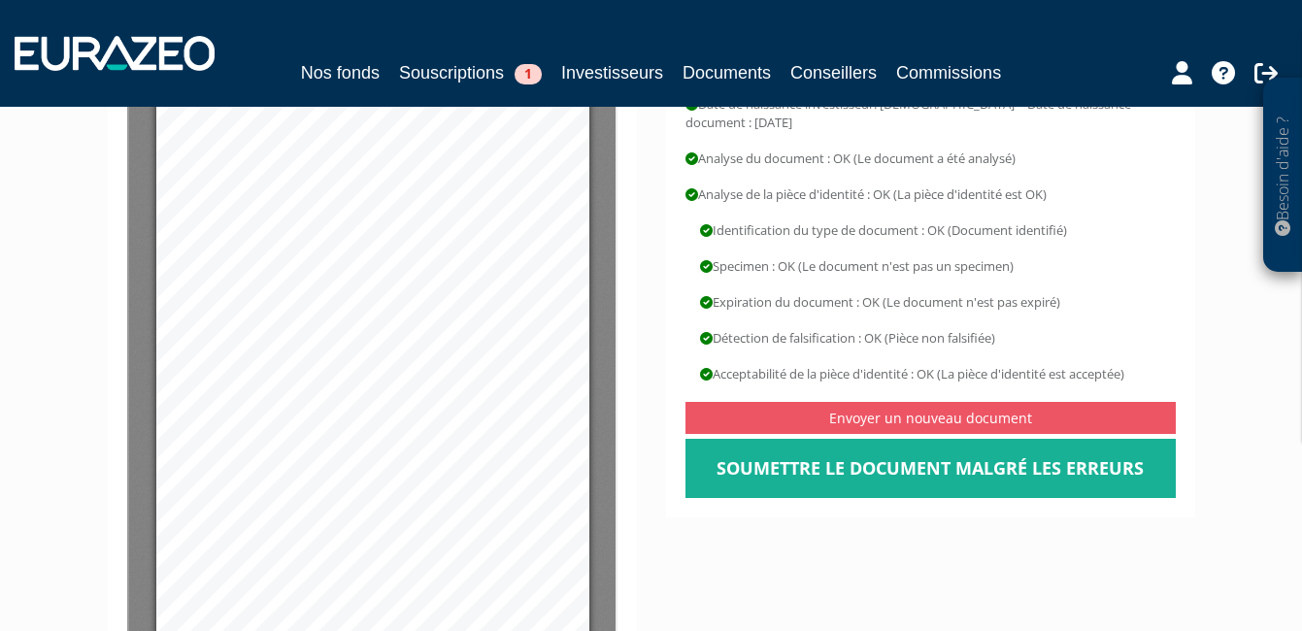
scroll to position [388, 0]
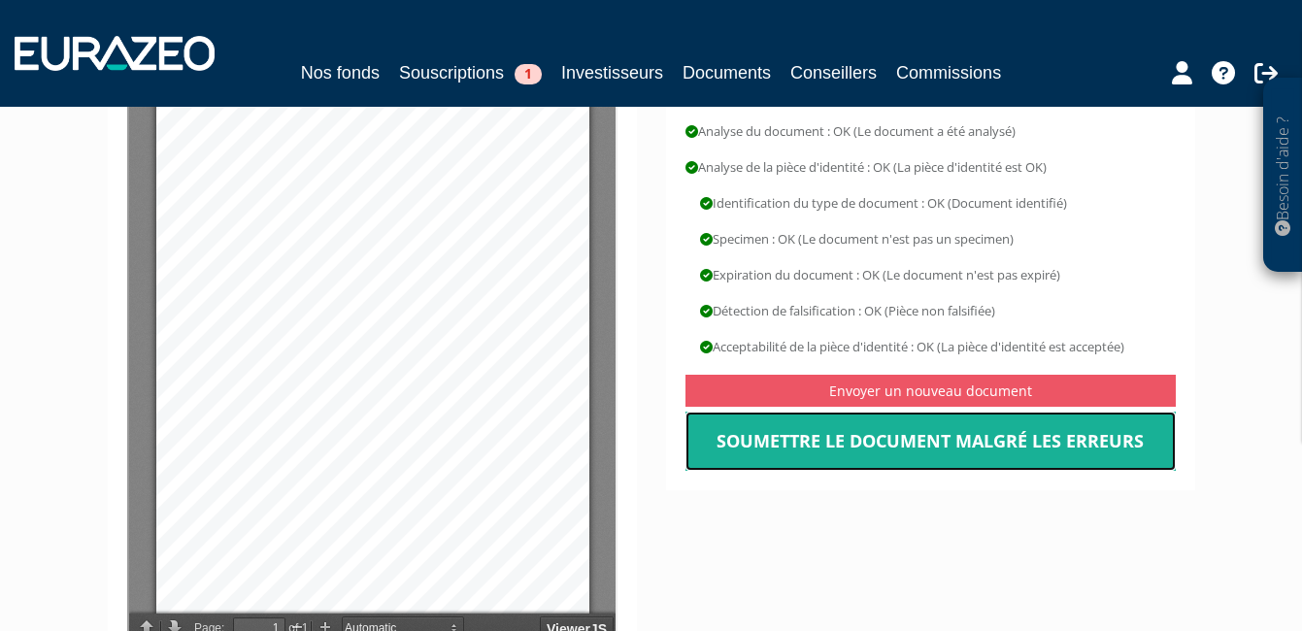
click at [905, 453] on link "Soumettre le document malgré les erreurs" at bounding box center [931, 442] width 490 height 60
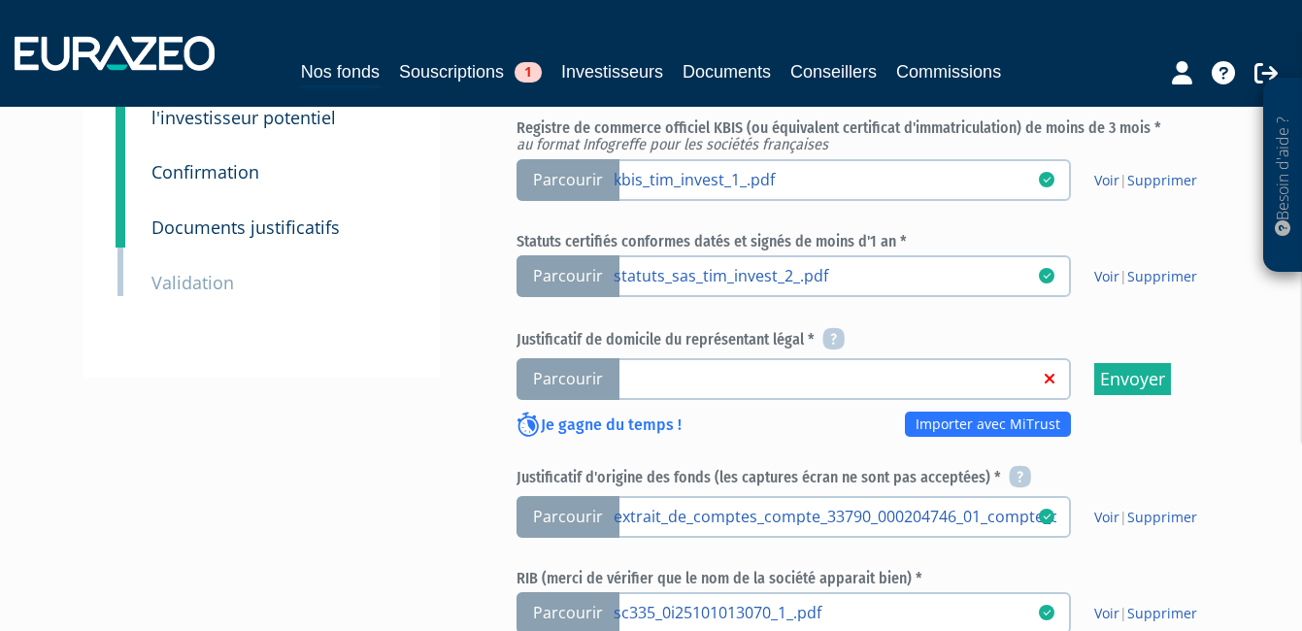
scroll to position [485, 0]
click at [596, 373] on span "Parcourir" at bounding box center [568, 378] width 103 height 42
click at [0, 0] on input "Parcourir" at bounding box center [0, 0] width 0 height 0
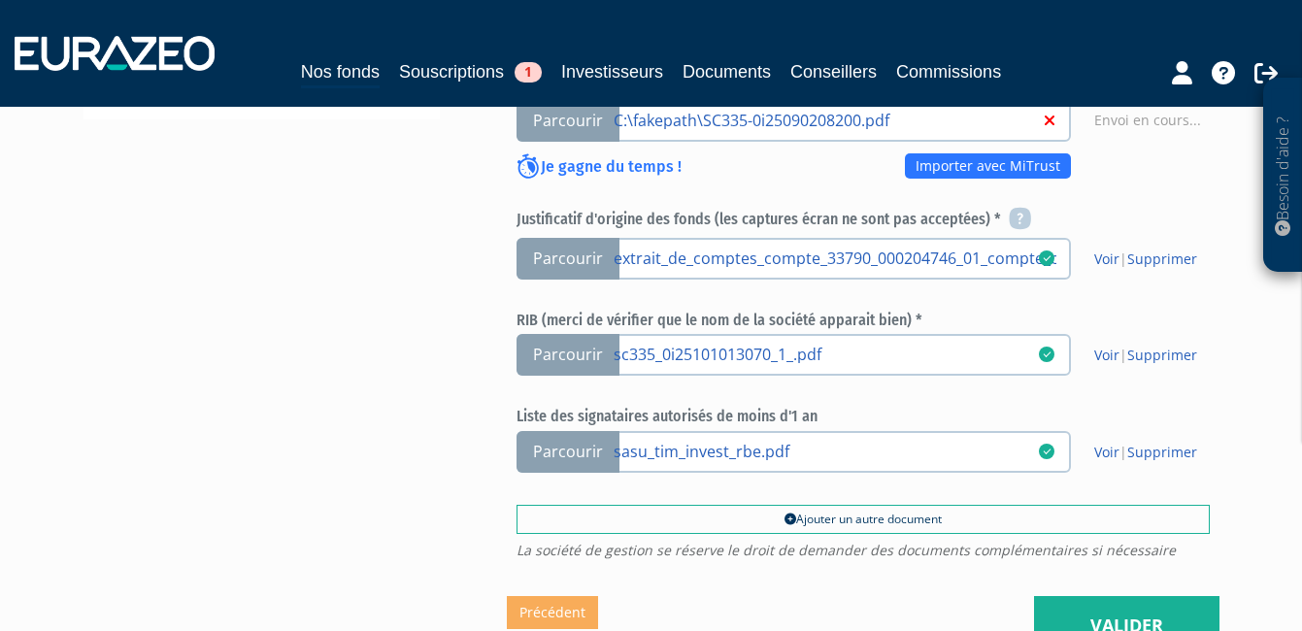
scroll to position [777, 0]
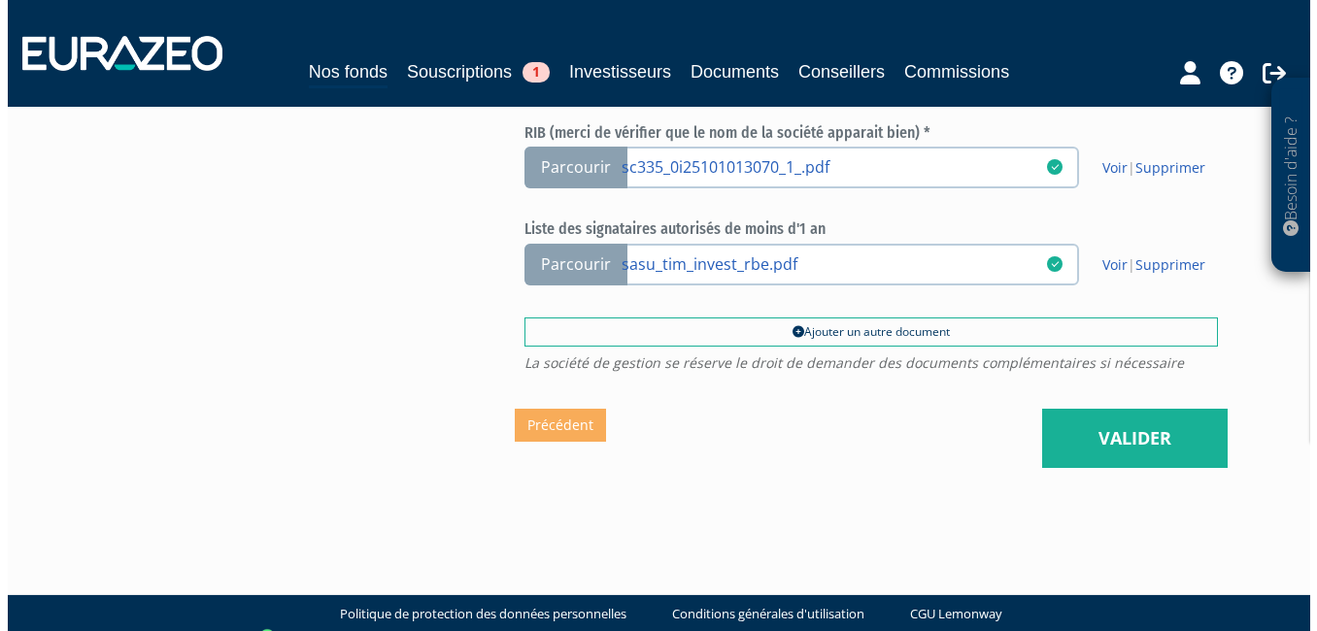
scroll to position [955, 0]
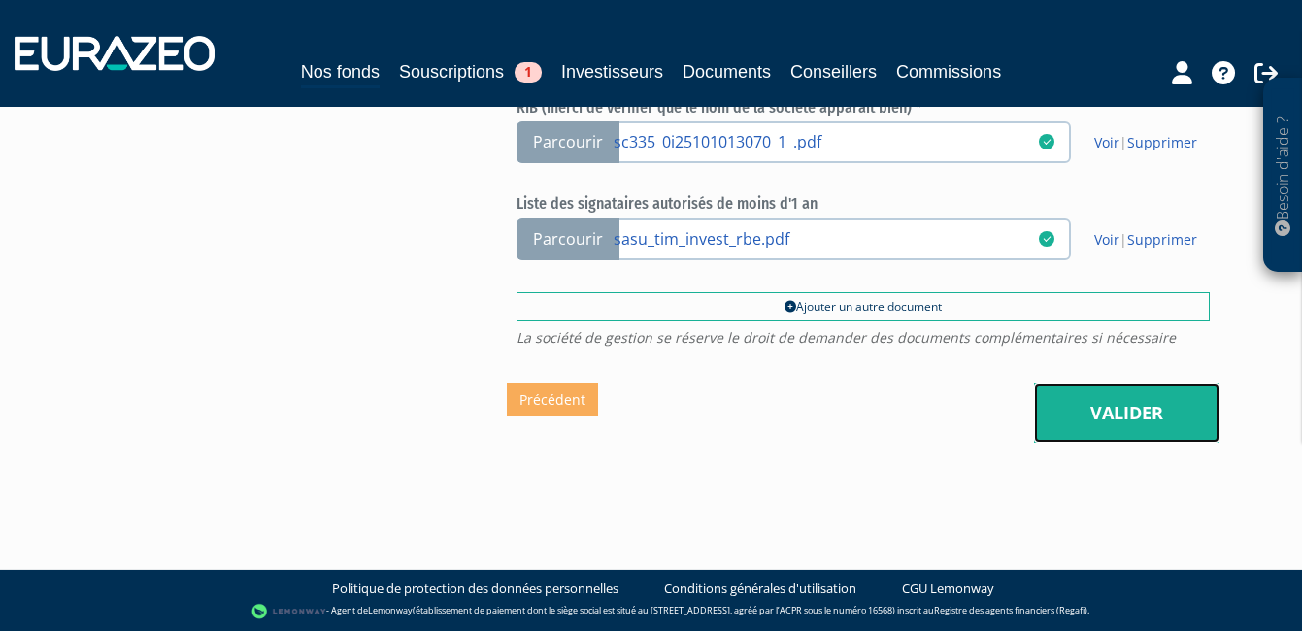
click at [1131, 427] on link "Valider" at bounding box center [1126, 414] width 185 height 60
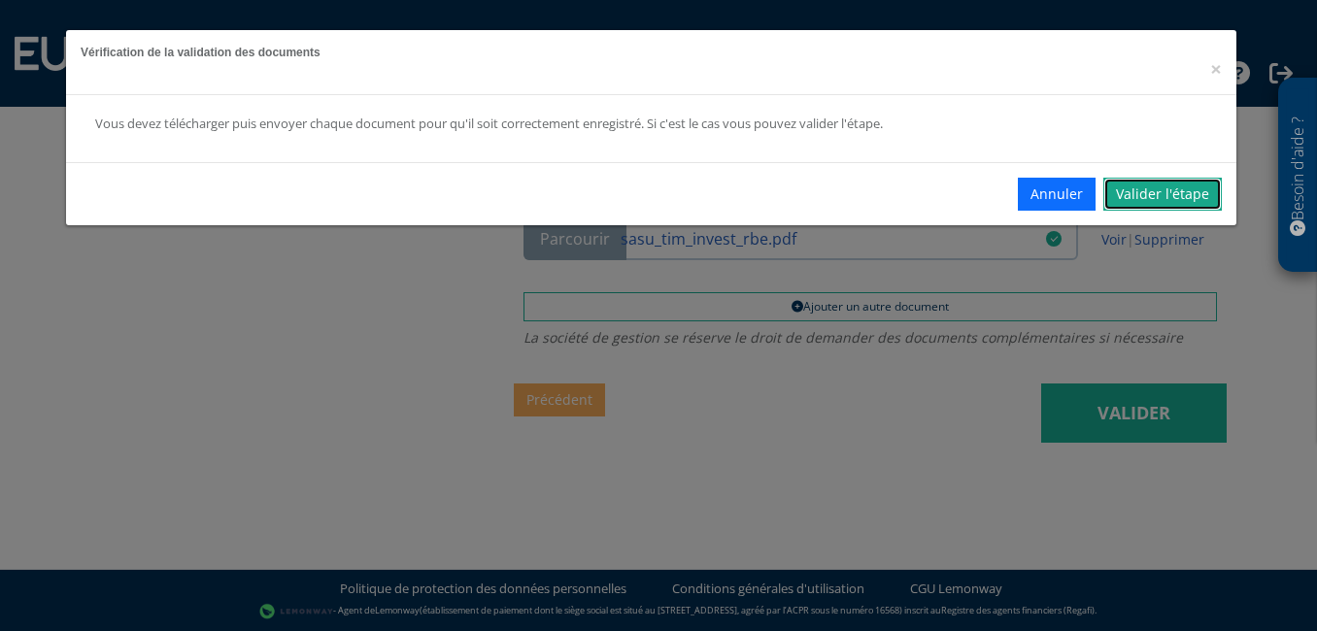
click at [1159, 189] on link "Valider l'étape" at bounding box center [1162, 194] width 118 height 33
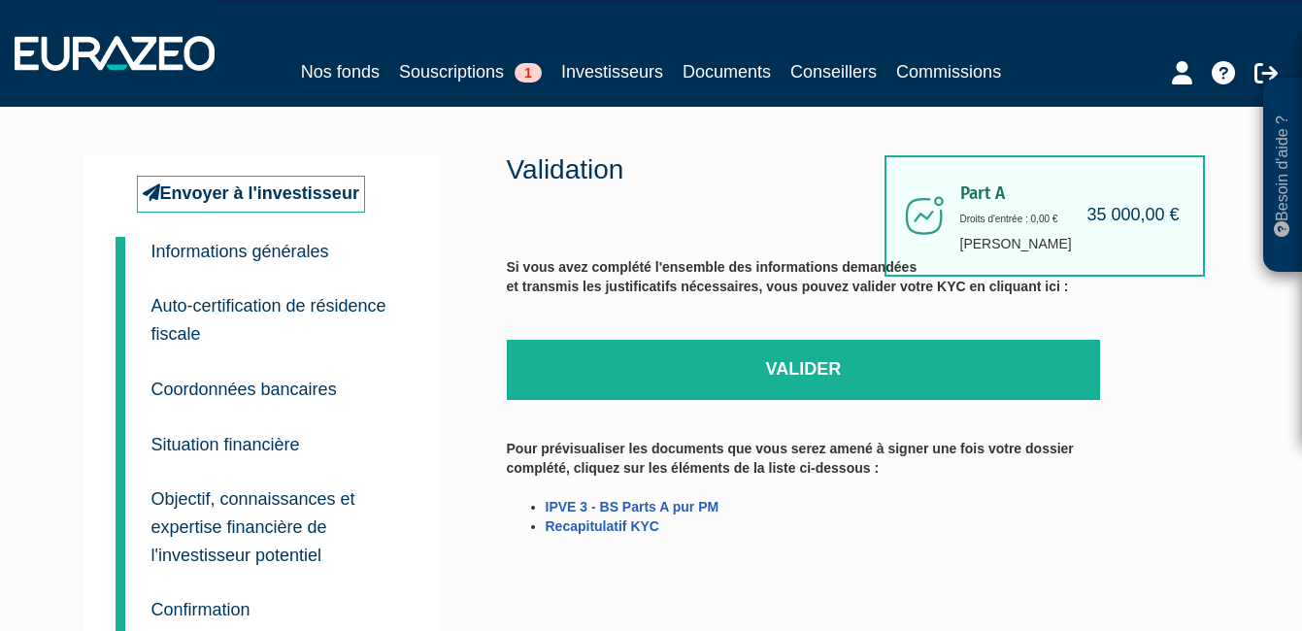
scroll to position [97, 0]
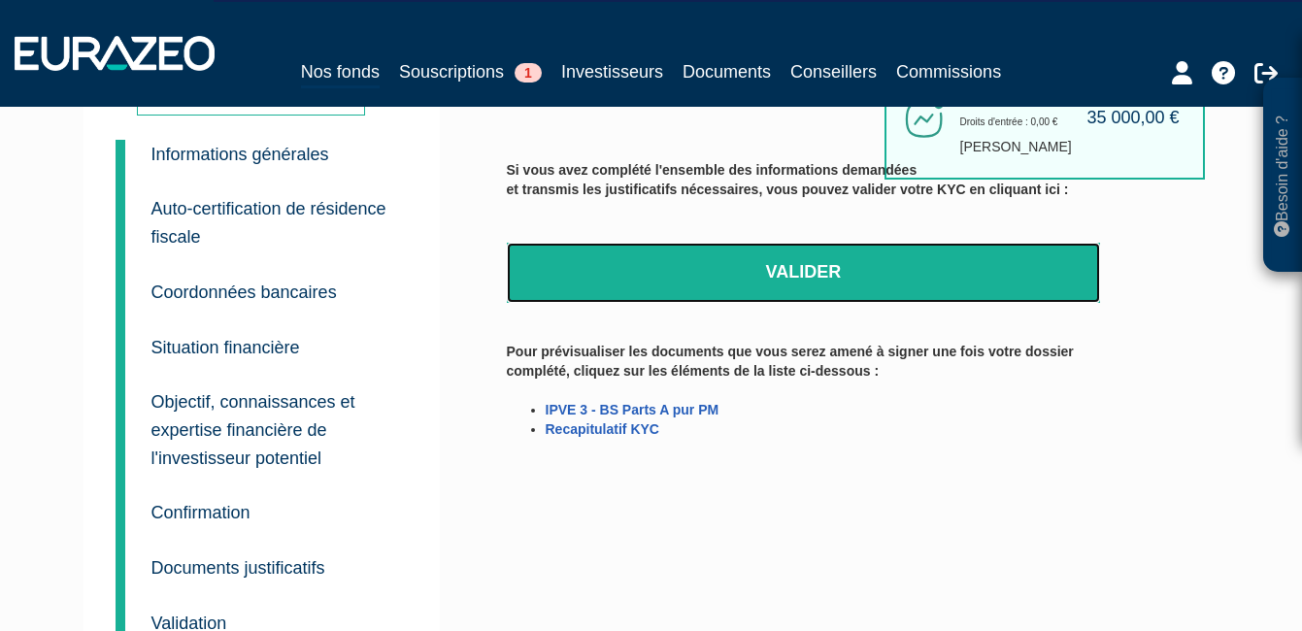
click at [843, 268] on link "Valider" at bounding box center [804, 273] width 594 height 60
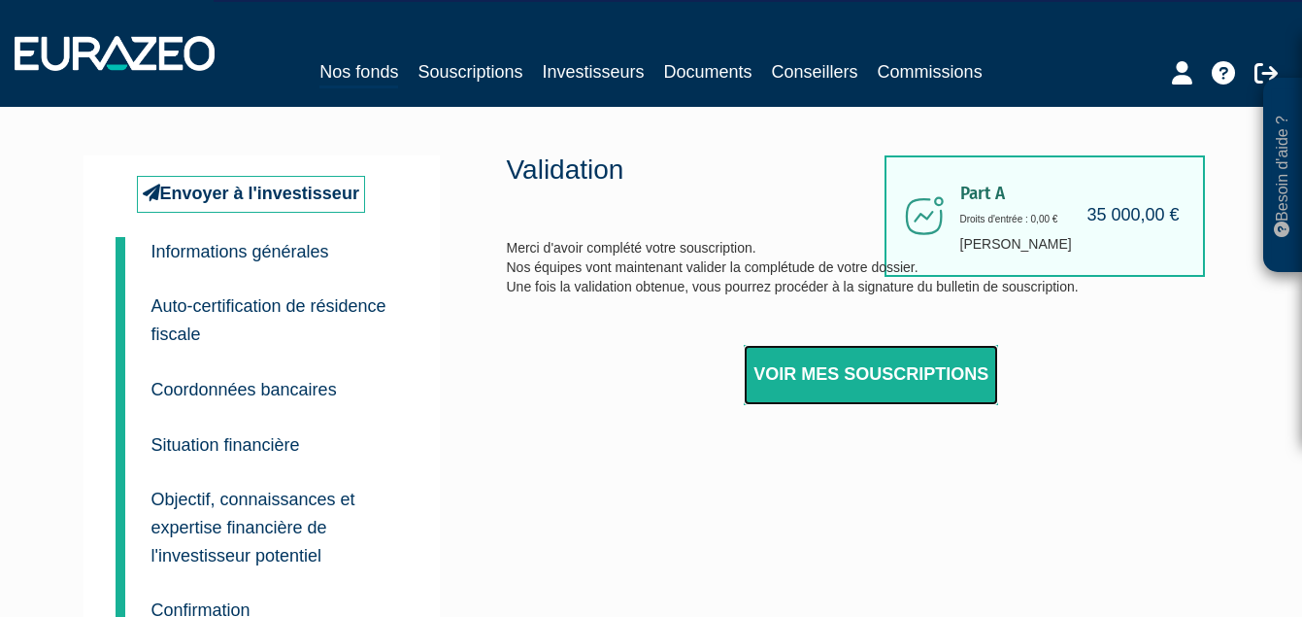
click at [827, 372] on link "Voir mes souscriptions" at bounding box center [871, 375] width 254 height 60
